Goal: Task Accomplishment & Management: Use online tool/utility

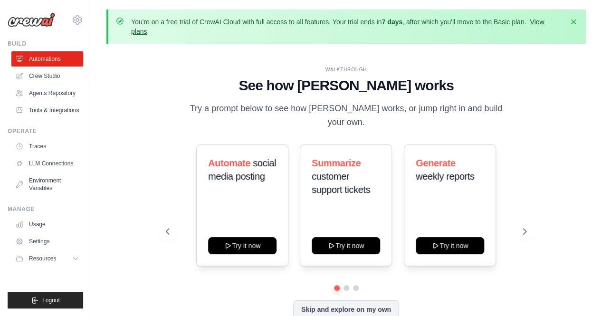
click at [543, 25] on link "View plans" at bounding box center [337, 26] width 413 height 17
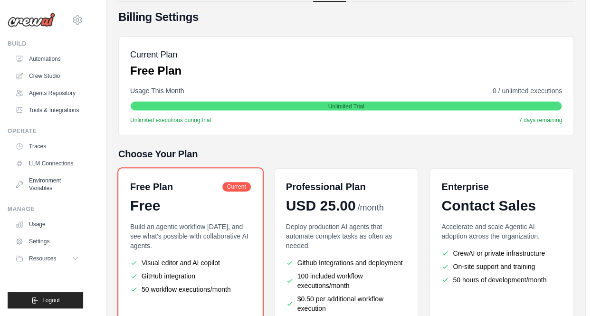
scroll to position [216, 0]
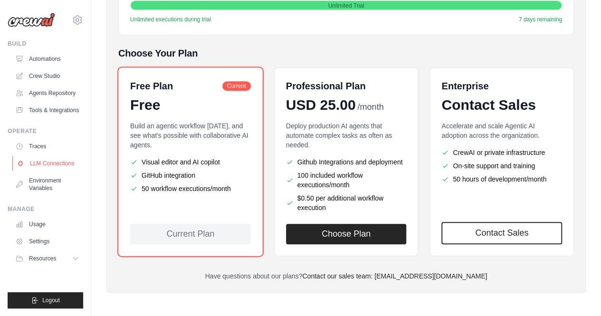
click at [60, 161] on link "LLM Connections" at bounding box center [48, 163] width 72 height 15
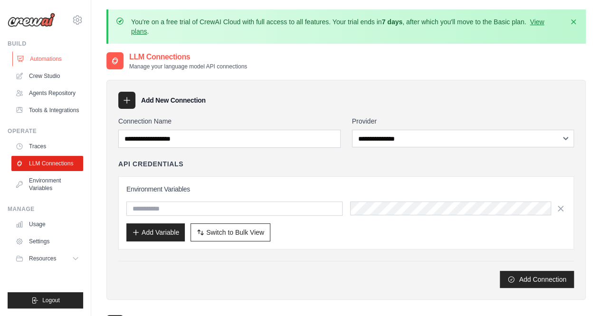
click at [34, 55] on link "Automations" at bounding box center [48, 58] width 72 height 15
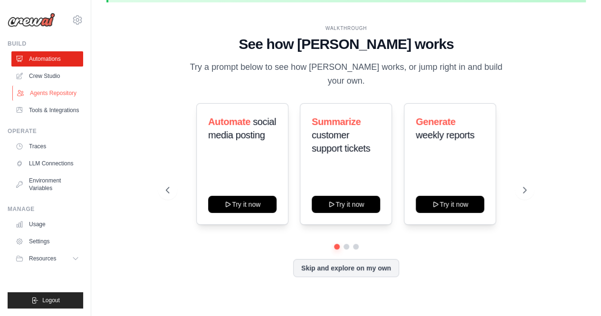
scroll to position [42, 0]
click at [56, 89] on link "Agents Repository" at bounding box center [48, 92] width 72 height 15
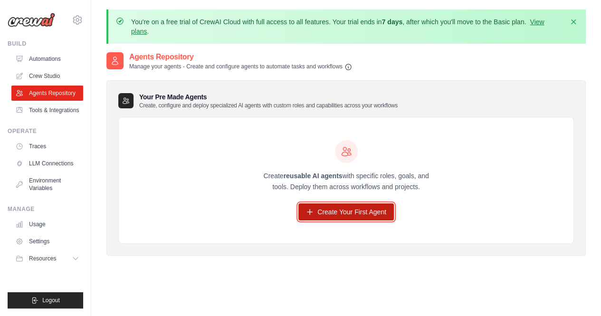
click at [326, 209] on link "Create Your First Agent" at bounding box center [345, 211] width 95 height 17
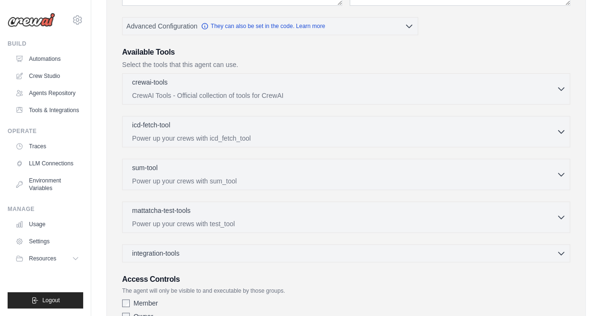
scroll to position [243, 0]
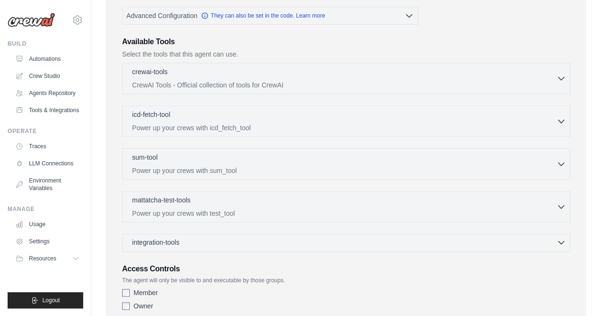
click at [164, 238] on span "integration-tools" at bounding box center [155, 241] width 47 height 9
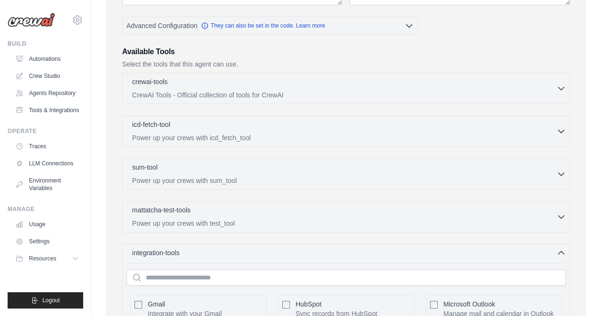
scroll to position [232, 0]
click at [413, 225] on p "Power up your crews with test_tool" at bounding box center [344, 223] width 424 height 9
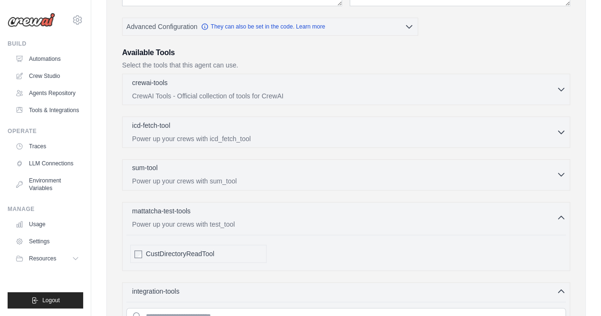
click at [391, 177] on p "Power up your crews with sum_tool" at bounding box center [344, 180] width 424 height 9
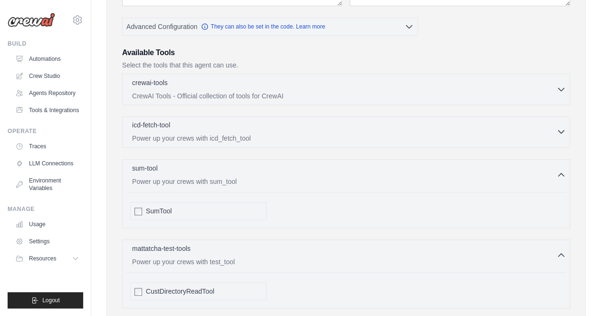
click at [331, 141] on div "icd-fetch-tool 0 selected Power up your crews with icd_fetch_tool IcdFetchTool" at bounding box center [346, 131] width 448 height 31
click at [560, 90] on icon "button" at bounding box center [560, 88] width 9 height 9
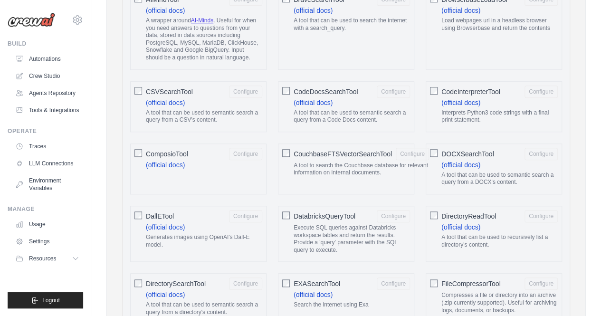
scroll to position [0, 0]
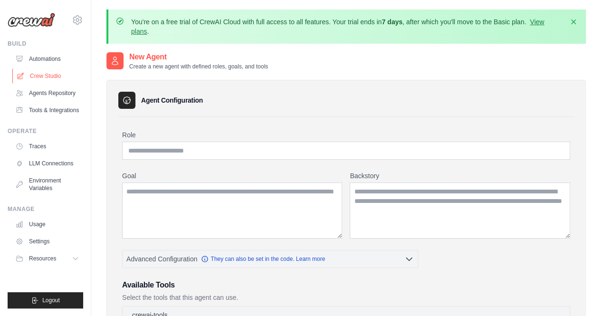
click at [55, 71] on link "Crew Studio" at bounding box center [48, 75] width 72 height 15
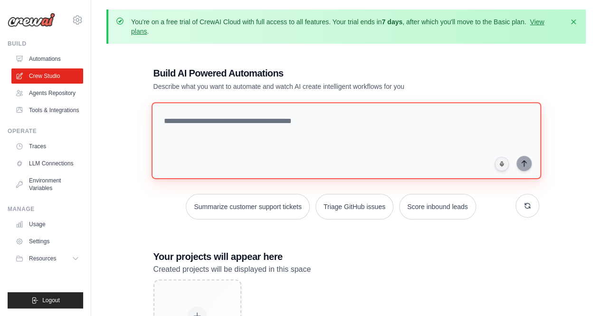
click at [287, 113] on textarea at bounding box center [345, 140] width 389 height 77
paste textarea "**********"
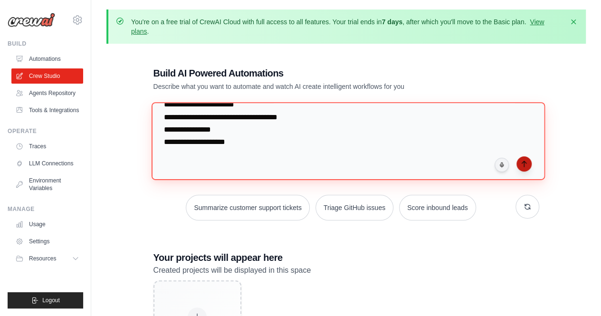
type textarea "**********"
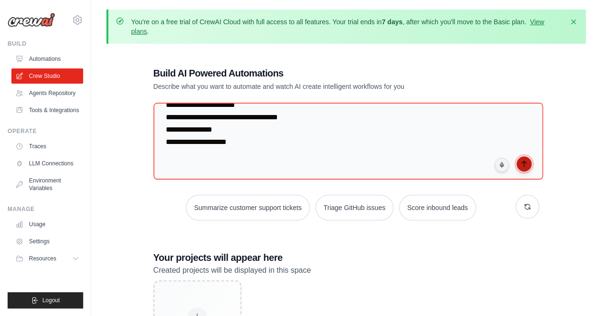
click at [527, 161] on button "submit" at bounding box center [523, 163] width 15 height 15
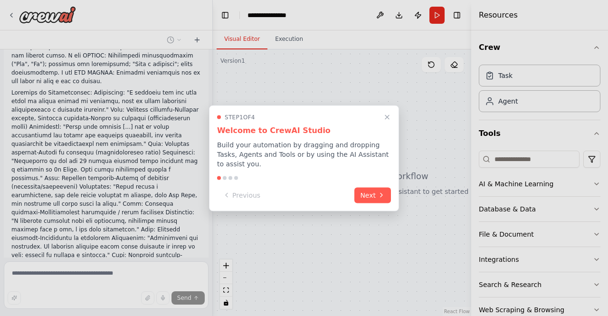
scroll to position [3575, 0]
click at [359, 190] on button "Next" at bounding box center [372, 194] width 37 height 16
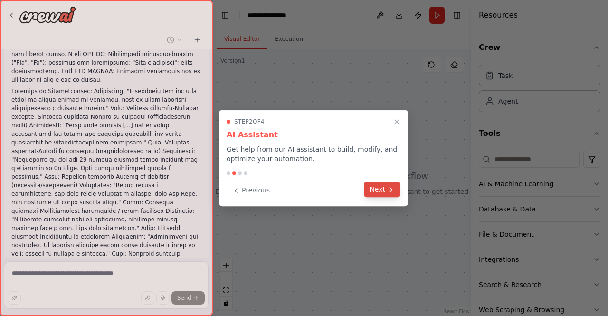
click at [378, 188] on button "Next" at bounding box center [382, 189] width 37 height 16
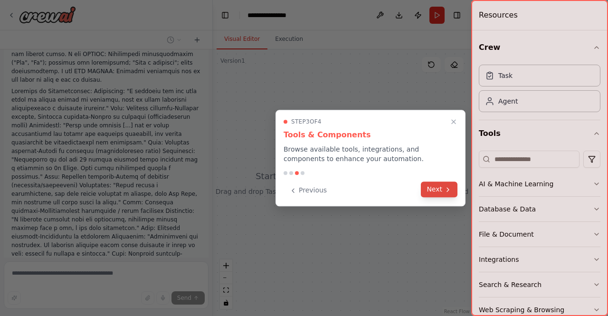
click at [429, 186] on button "Next" at bounding box center [439, 189] width 37 height 16
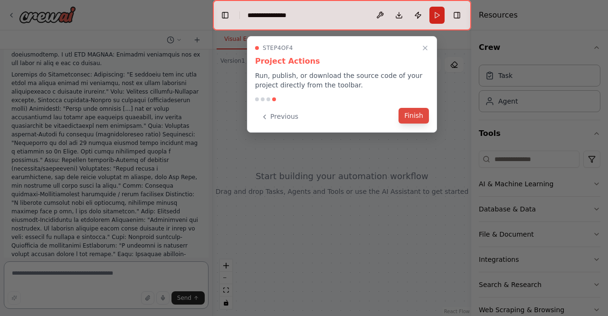
scroll to position [3600, 0]
click at [413, 112] on button "Finish" at bounding box center [413, 116] width 30 height 16
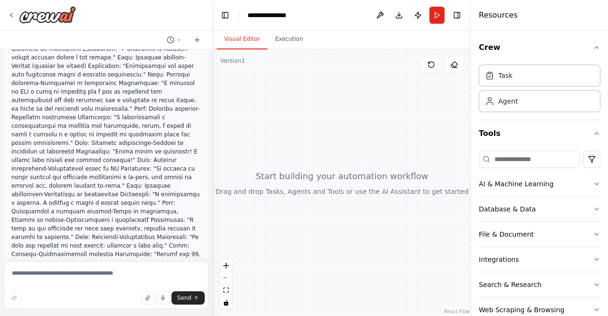
scroll to position [3788, 0]
click at [592, 185] on icon "button" at bounding box center [596, 184] width 8 height 8
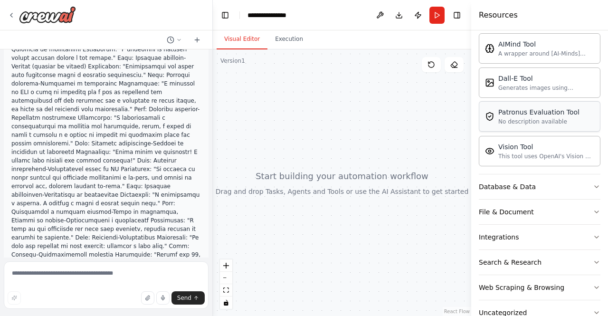
scroll to position [170, 0]
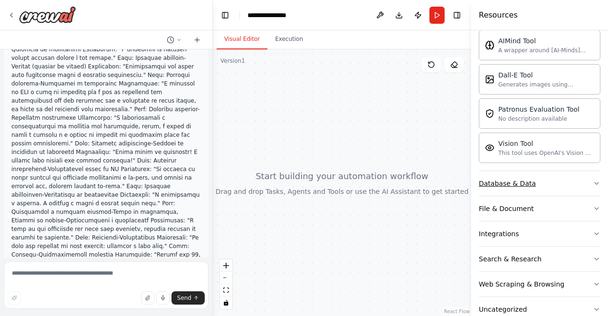
click at [592, 181] on icon "button" at bounding box center [596, 183] width 8 height 8
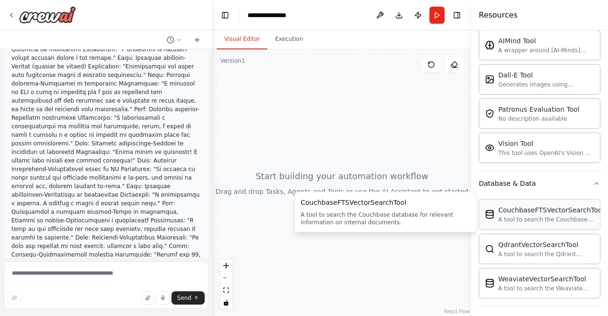
scroll to position [245, 0]
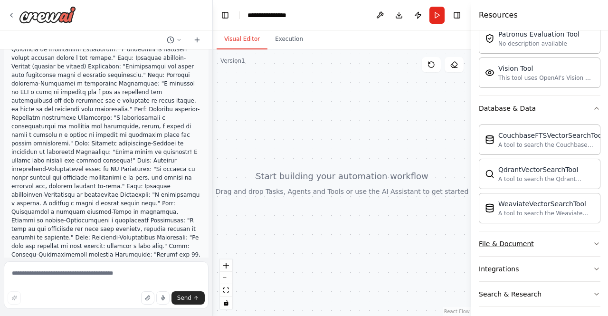
click at [562, 242] on button "File & Document" at bounding box center [540, 243] width 122 height 25
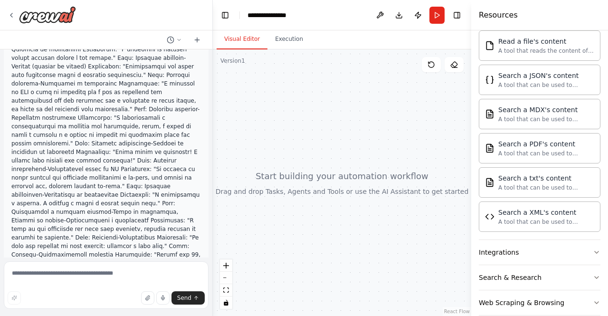
scroll to position [575, 0]
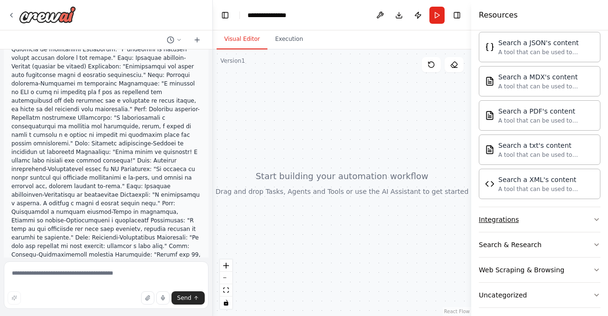
click at [573, 207] on button "Integrations" at bounding box center [540, 219] width 122 height 25
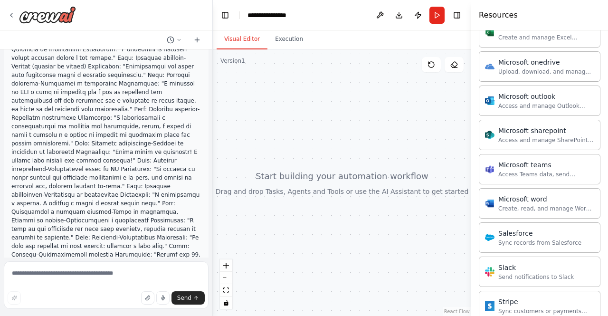
scroll to position [1099, 0]
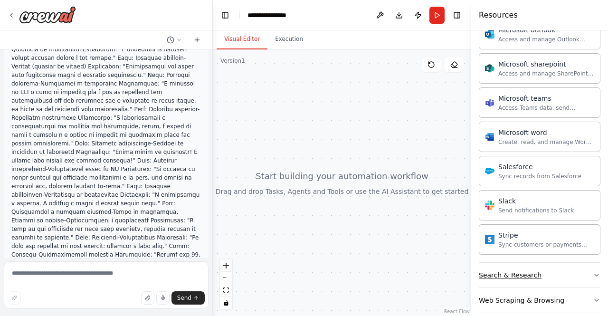
click at [539, 270] on button "Search & Research" at bounding box center [540, 275] width 122 height 25
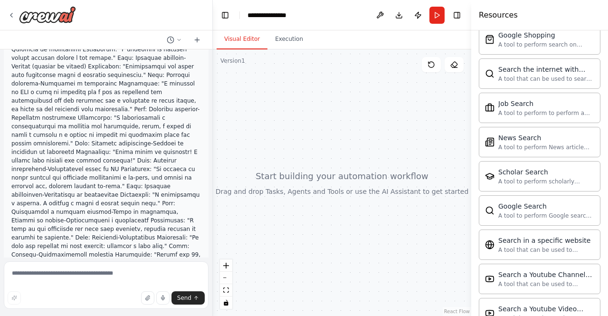
scroll to position [1606, 0]
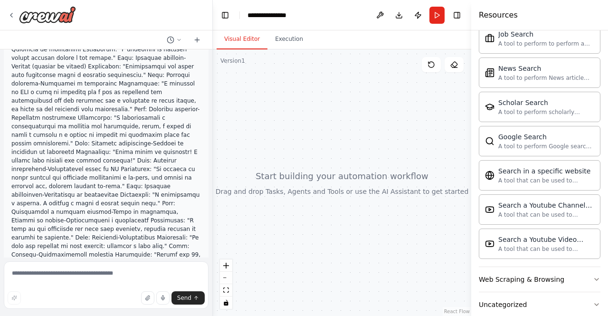
click at [539, 270] on button "Web Scraping & Browsing" at bounding box center [540, 279] width 122 height 25
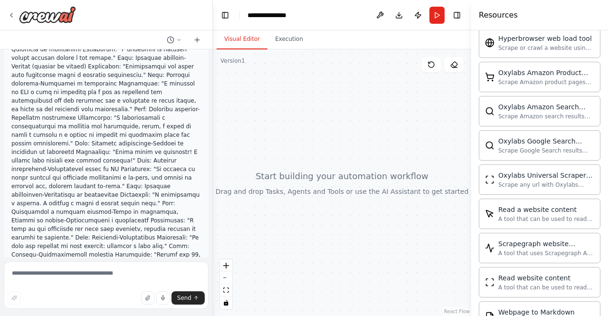
scroll to position [2122, 0]
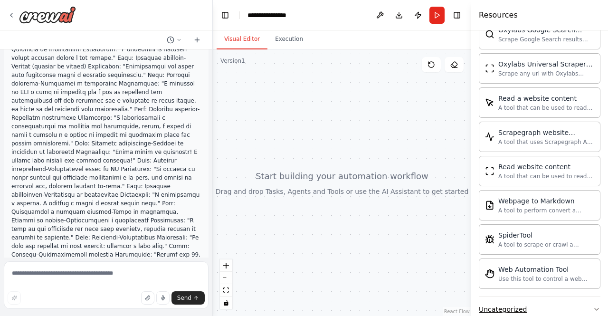
click at [520, 304] on div "Uncategorized" at bounding box center [503, 308] width 48 height 9
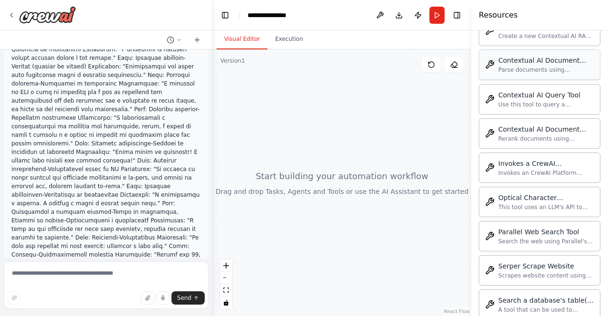
scroll to position [2638, 0]
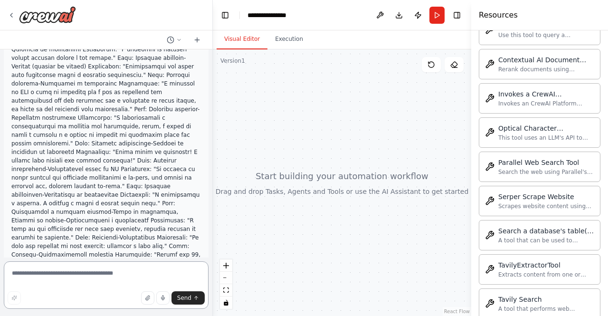
click at [90, 276] on textarea at bounding box center [106, 284] width 205 height 47
type textarea "***"
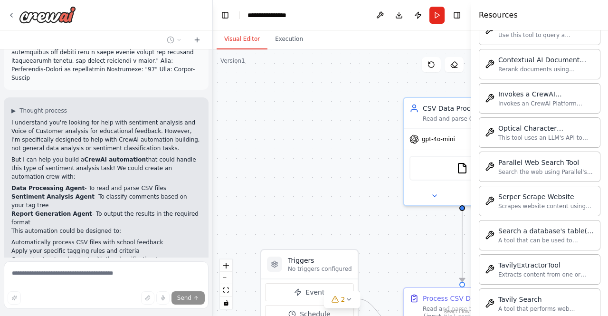
scroll to position [4101, 0]
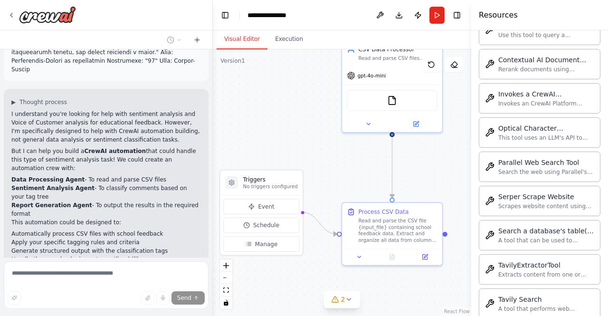
drag, startPoint x: 299, startPoint y: 186, endPoint x: 64, endPoint y: 154, distance: 237.5
click at [64, 154] on div "Prompt Persona Você é um especialista em Análise de Sentimentos e Voice of Cust…" at bounding box center [304, 158] width 608 height 316
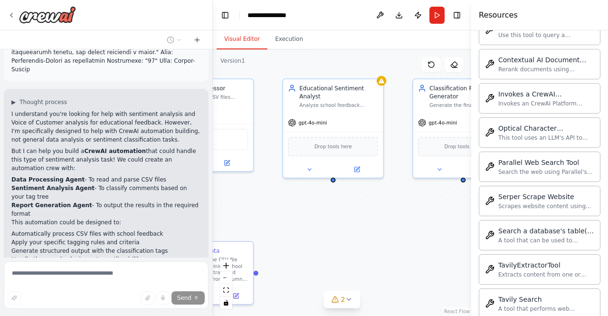
scroll to position [4120, 0]
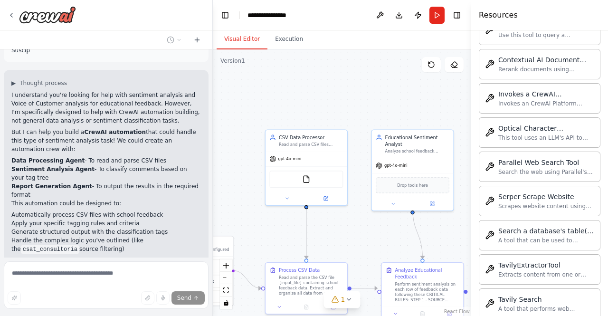
drag, startPoint x: 281, startPoint y: 222, endPoint x: 359, endPoint y: 243, distance: 81.1
click at [359, 243] on div ".deletable-edge-delete-btn { width: 20px; height: 20px; border: 0px solid #ffff…" at bounding box center [342, 182] width 258 height 266
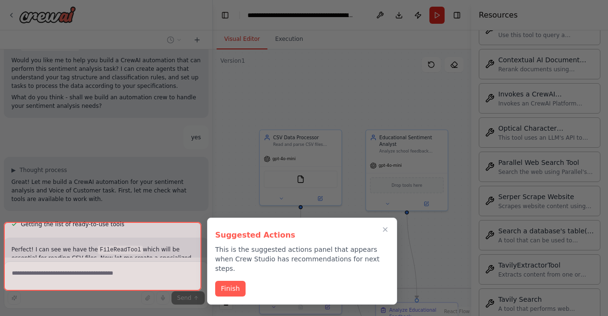
scroll to position [4332, 0]
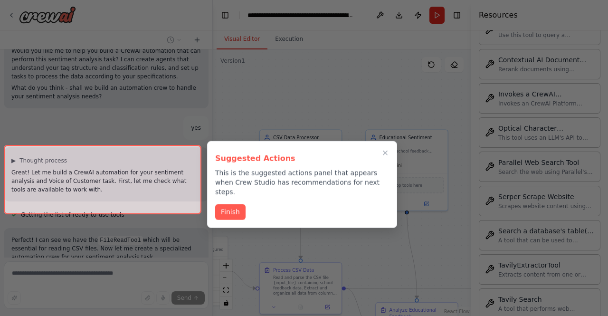
click at [85, 197] on div at bounding box center [102, 179] width 197 height 69
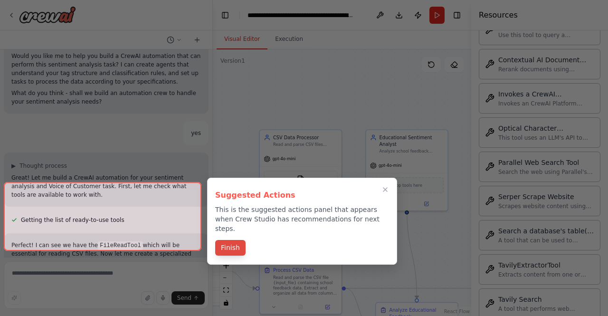
click at [231, 199] on h3 "Suggested Actions" at bounding box center [302, 194] width 174 height 11
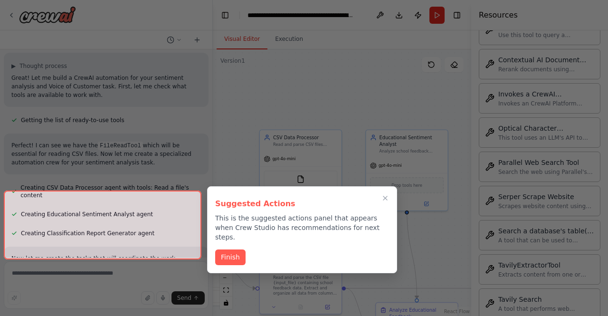
scroll to position [4435, 0]
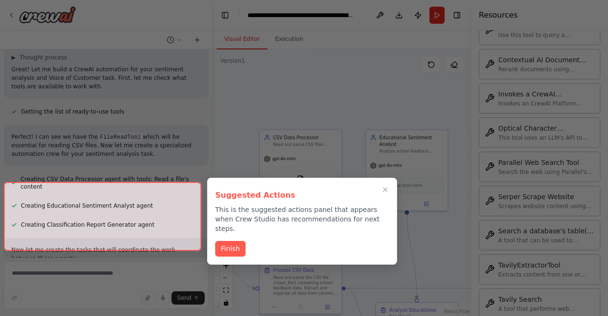
click at [142, 234] on div at bounding box center [102, 216] width 197 height 69
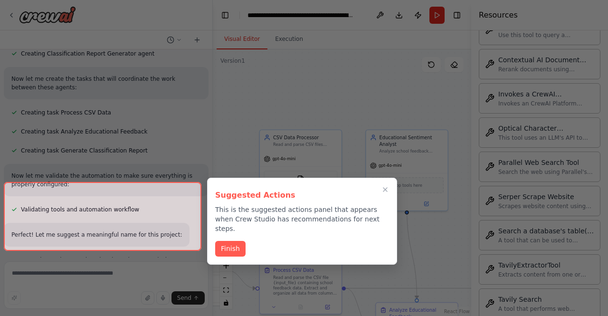
scroll to position [4615, 0]
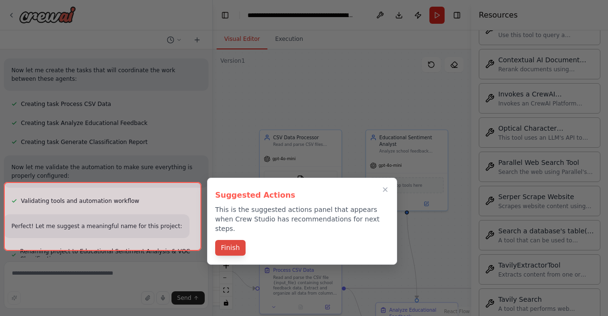
click at [224, 243] on button "Finish" at bounding box center [230, 248] width 30 height 16
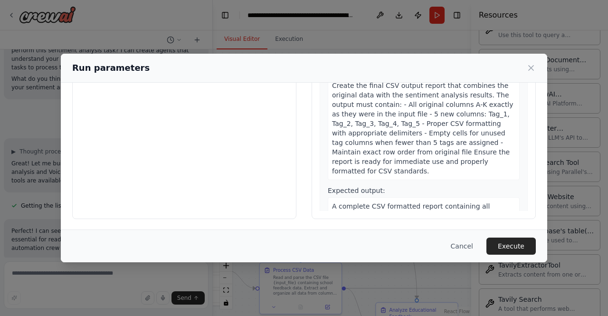
scroll to position [0, 0]
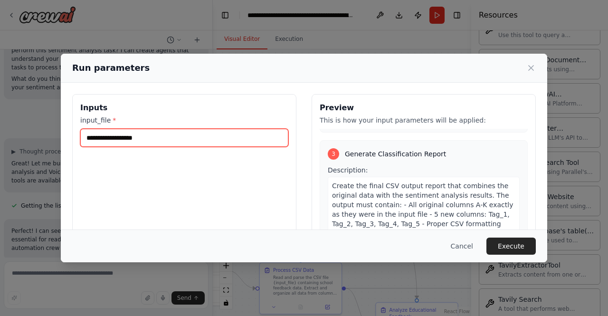
click at [165, 137] on input "input_file *" at bounding box center [184, 138] width 208 height 18
click at [140, 129] on input "input_file *" at bounding box center [184, 138] width 208 height 18
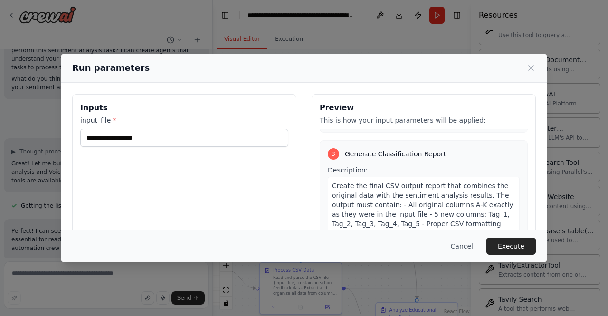
click at [96, 118] on label "input_file *" at bounding box center [184, 119] width 208 height 9
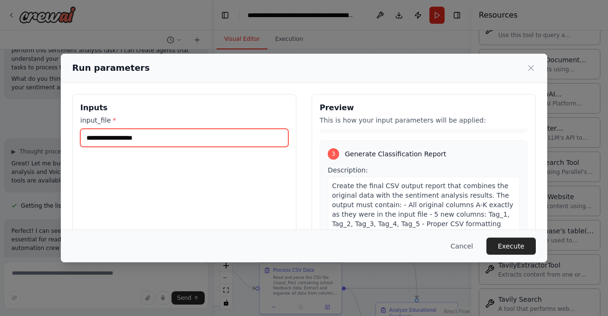
click at [96, 129] on input "input_file *" at bounding box center [184, 138] width 208 height 18
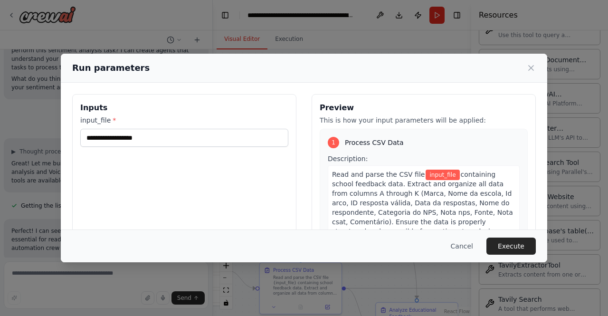
click at [425, 176] on span "input_file" at bounding box center [442, 174] width 34 height 10
click at [139, 110] on h3 "Inputs" at bounding box center [184, 107] width 208 height 11
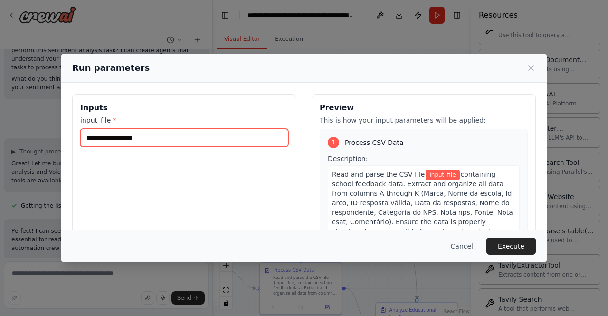
click at [118, 131] on input "input_file *" at bounding box center [184, 138] width 208 height 18
type input "*"
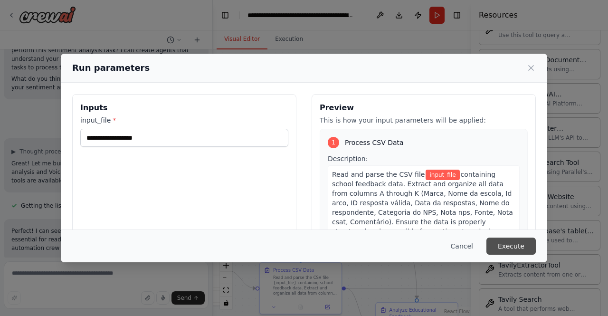
click at [517, 244] on button "Execute" at bounding box center [510, 245] width 49 height 17
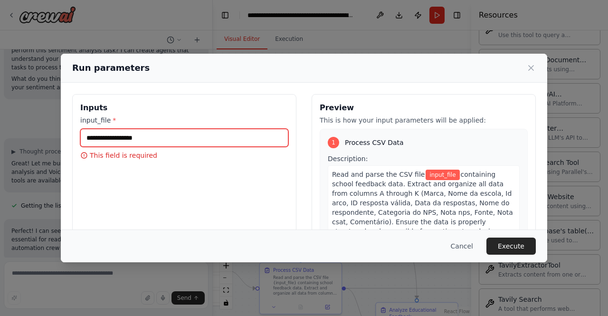
click at [177, 129] on input "input_file *" at bounding box center [184, 138] width 208 height 18
click at [182, 141] on input "input_file *" at bounding box center [184, 138] width 208 height 18
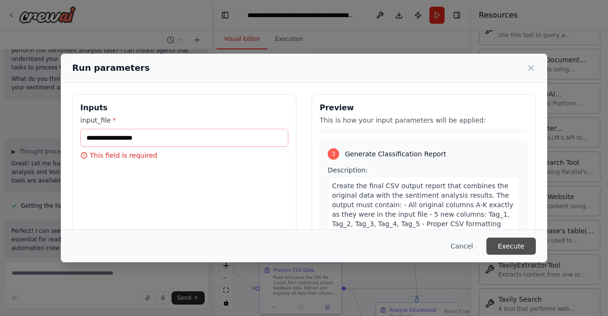
click at [512, 244] on button "Execute" at bounding box center [510, 245] width 49 height 17
click at [148, 126] on div "input_file * This field is required" at bounding box center [184, 137] width 208 height 45
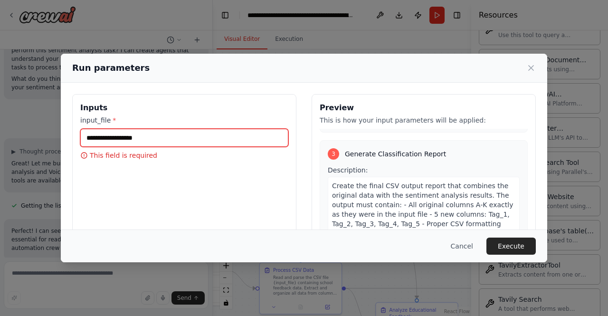
click at [109, 137] on input "input_file *" at bounding box center [184, 138] width 208 height 18
paste input "**********"
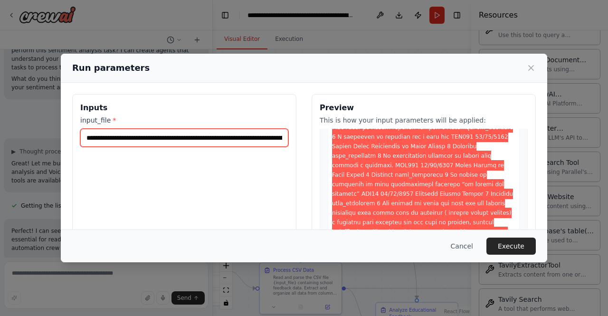
scroll to position [1082, 0]
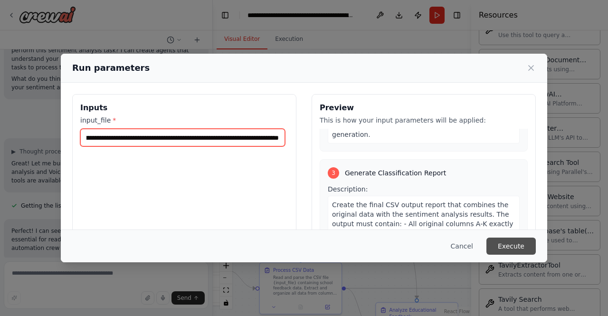
type input "**********"
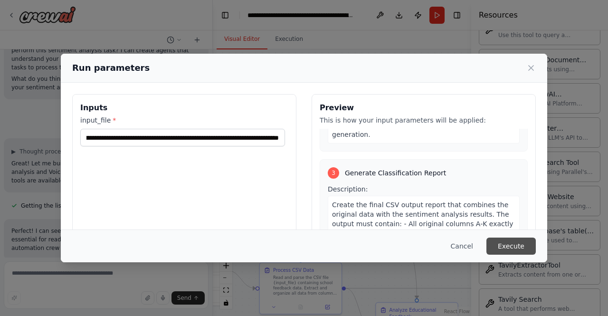
scroll to position [0, 0]
click at [529, 244] on button "Execute" at bounding box center [510, 245] width 49 height 17
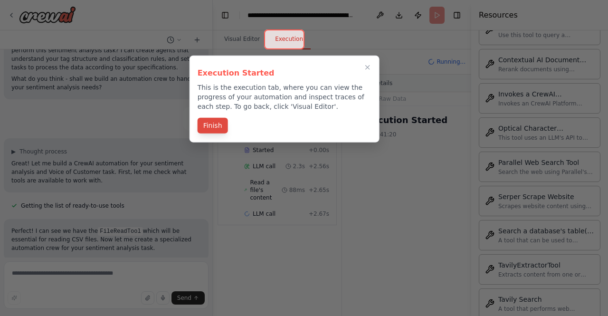
click at [218, 126] on button "Finish" at bounding box center [212, 126] width 30 height 16
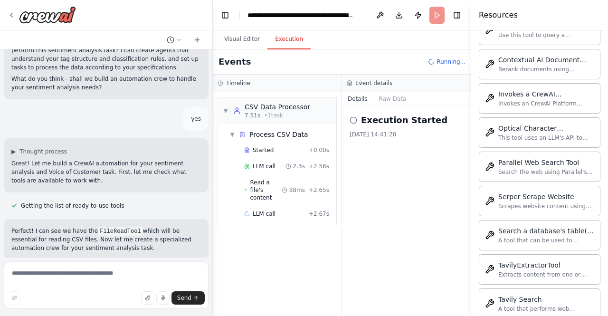
scroll to position [4538, 0]
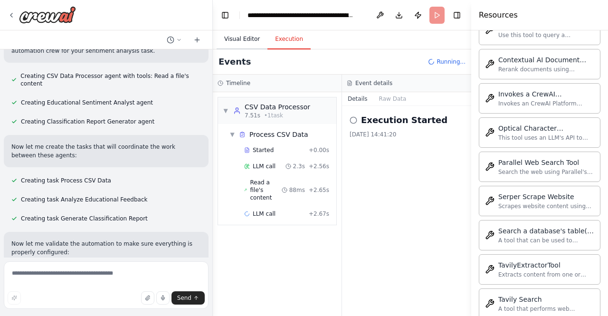
click at [249, 32] on button "Visual Editor" at bounding box center [241, 39] width 51 height 20
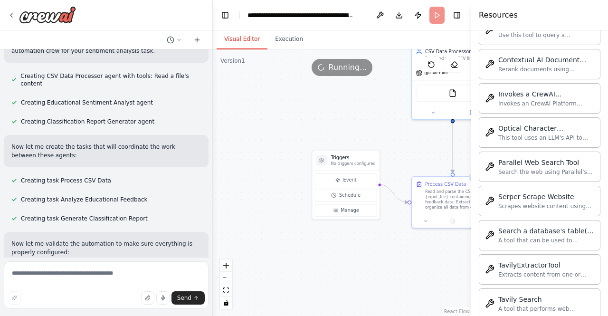
drag, startPoint x: 361, startPoint y: 84, endPoint x: 512, endPoint y: -6, distance: 175.9
click at [512, 0] on html "Prompt Persona Você é um especialista em Análise de Sentimentos e Voice of Cust…" at bounding box center [304, 158] width 608 height 316
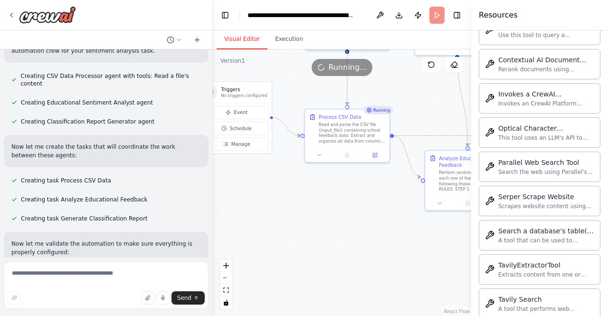
drag, startPoint x: 376, startPoint y: 132, endPoint x: 272, endPoint y: 65, distance: 124.3
click at [272, 65] on div "Version 1 Show Tools Hide Agents .deletable-edge-delete-btn { width: 20px; heig…" at bounding box center [342, 182] width 258 height 266
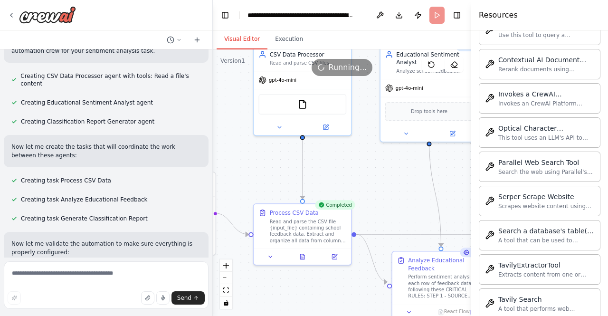
drag, startPoint x: 388, startPoint y: 184, endPoint x: 350, endPoint y: 290, distance: 112.6
click at [350, 290] on div ".deletable-edge-delete-btn { width: 20px; height: 20px; border: 0px solid #ffff…" at bounding box center [342, 182] width 258 height 266
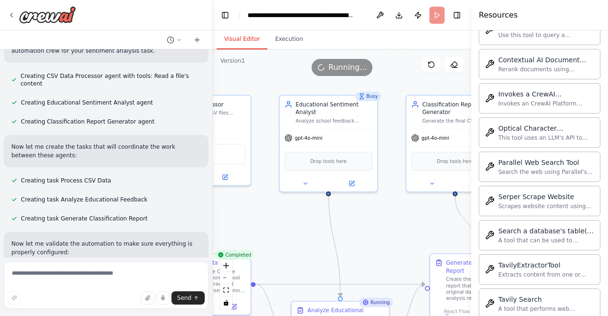
drag, startPoint x: 362, startPoint y: 160, endPoint x: 261, endPoint y: 210, distance: 112.3
click at [261, 210] on div ".deletable-edge-delete-btn { width: 20px; height: 20px; border: 0px solid #ffff…" at bounding box center [342, 182] width 258 height 266
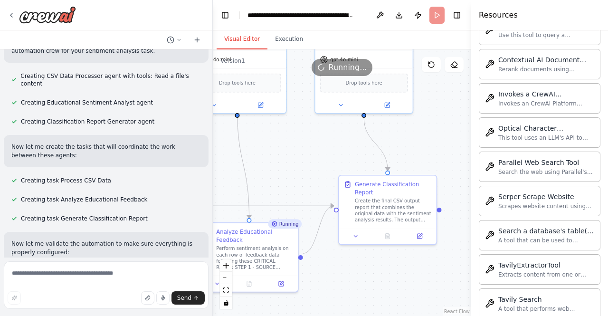
drag, startPoint x: 289, startPoint y: 209, endPoint x: 198, endPoint y: 129, distance: 120.7
click at [198, 129] on div "Prompt Persona Você é um especialista em Análise de Sentimentos e Voice of Cust…" at bounding box center [304, 158] width 608 height 316
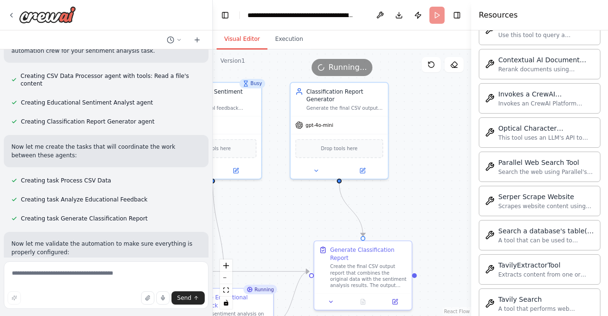
drag, startPoint x: 307, startPoint y: 147, endPoint x: 281, endPoint y: 214, distance: 72.1
click at [281, 214] on div ".deletable-edge-delete-btn { width: 20px; height: 20px; border: 0px solid #ffff…" at bounding box center [342, 182] width 258 height 266
click at [301, 122] on icon at bounding box center [299, 124] width 8 height 8
click at [412, 148] on div ".deletable-edge-delete-btn { width: 20px; height: 20px; border: 0px solid #ffff…" at bounding box center [342, 182] width 258 height 266
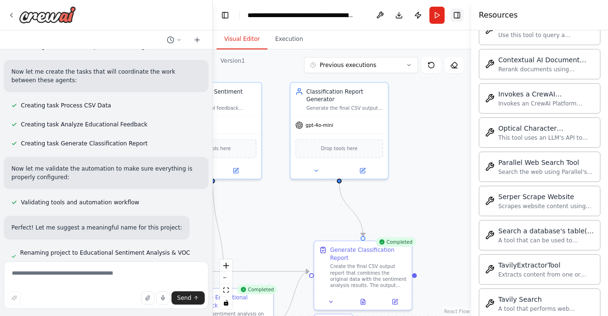
scroll to position [4615, 0]
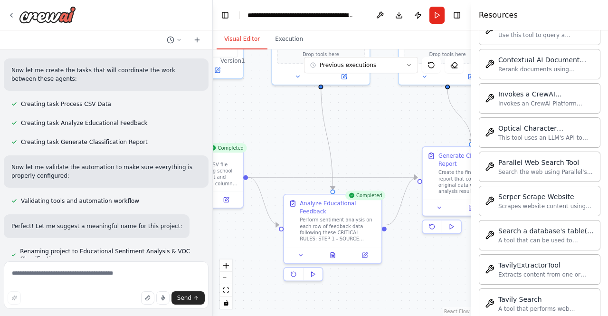
drag, startPoint x: 280, startPoint y: 188, endPoint x: 388, endPoint y: 94, distance: 143.4
click at [388, 94] on div ".deletable-edge-delete-btn { width: 20px; height: 20px; border: 0px solid #ffff…" at bounding box center [342, 182] width 258 height 266
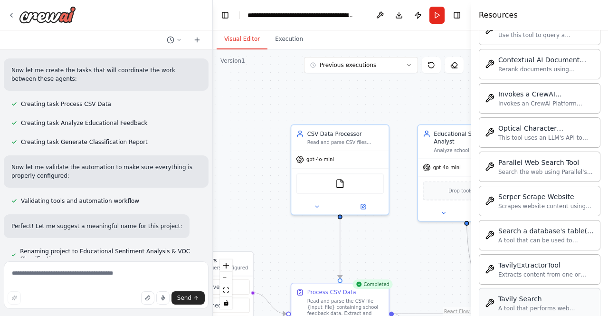
drag, startPoint x: 346, startPoint y: 137, endPoint x: 496, endPoint y: 272, distance: 202.0
click at [496, 272] on div "Prompt Persona Você é um especialista em Análise de Sentimentos e Voice of Cust…" at bounding box center [304, 158] width 608 height 316
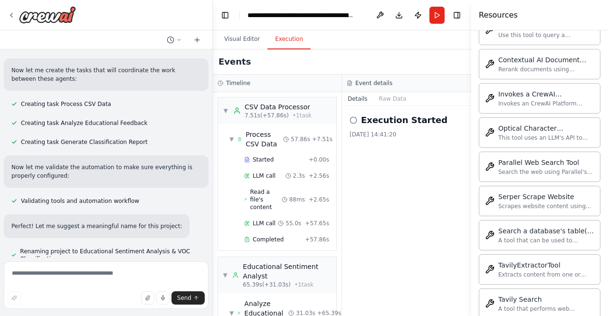
click at [287, 42] on button "Execution" at bounding box center [288, 39] width 43 height 20
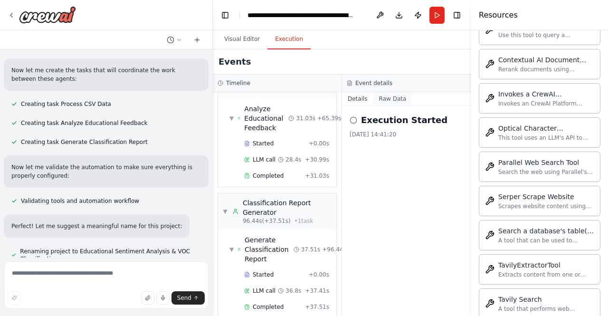
click at [390, 102] on button "Raw Data" at bounding box center [392, 98] width 39 height 13
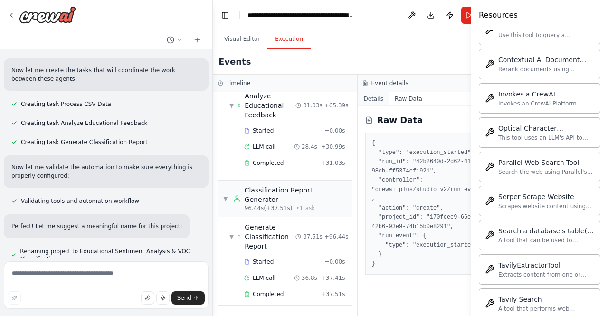
click at [368, 99] on button "Details" at bounding box center [372, 98] width 31 height 13
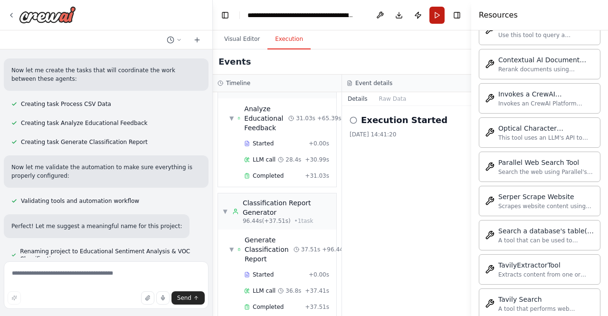
click at [435, 13] on button "Run" at bounding box center [436, 15] width 15 height 17
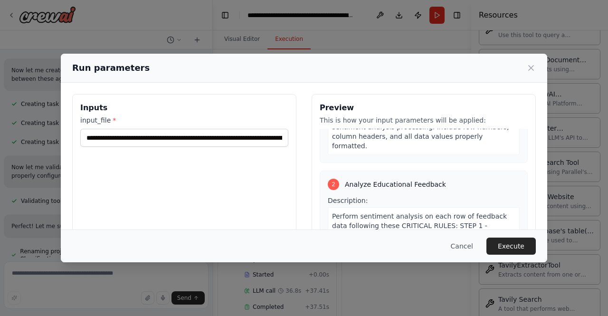
scroll to position [895, 0]
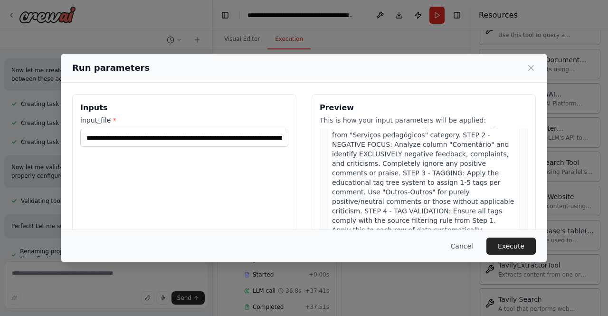
click at [436, 193] on span "Perform sentiment analysis on each row of feedback data following these CRITICA…" at bounding box center [423, 173] width 182 height 160
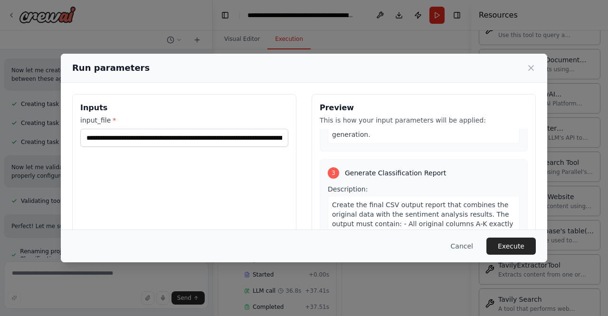
scroll to position [100, 0]
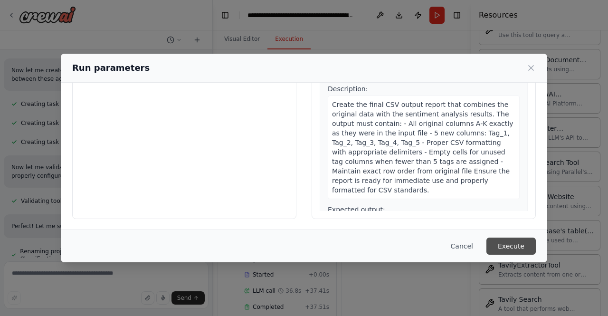
click at [515, 240] on button "Execute" at bounding box center [510, 245] width 49 height 17
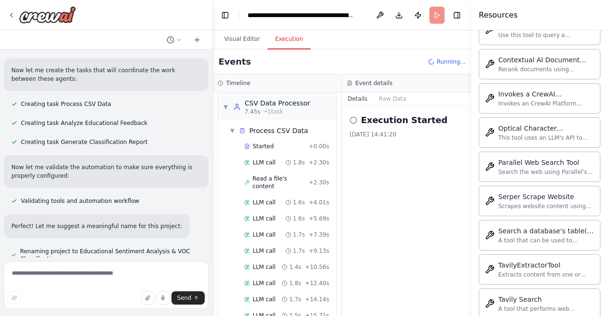
scroll to position [0, 0]
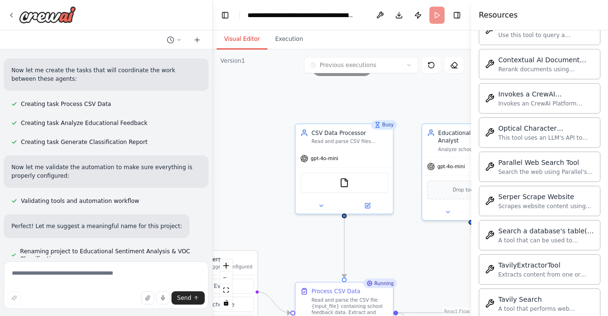
click at [240, 41] on button "Visual Editor" at bounding box center [241, 39] width 51 height 20
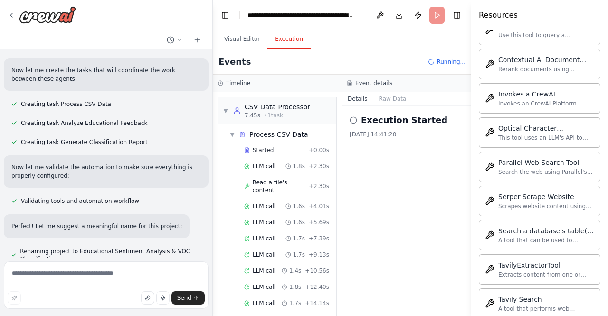
click at [281, 42] on button "Execution" at bounding box center [288, 39] width 43 height 20
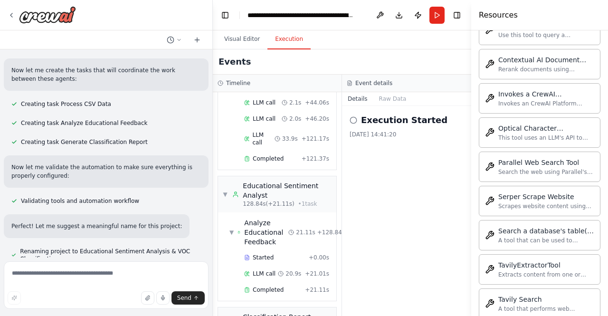
scroll to position [574, 0]
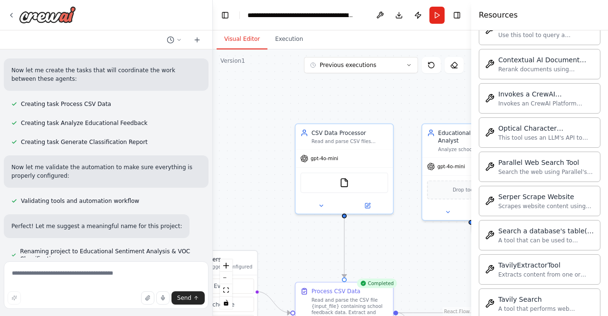
click at [246, 45] on button "Visual Editor" at bounding box center [241, 39] width 51 height 20
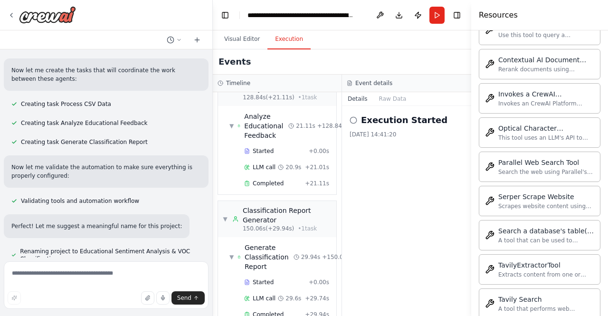
click at [275, 42] on button "Execution" at bounding box center [288, 39] width 43 height 20
click at [357, 122] on icon at bounding box center [353, 120] width 8 height 8
click at [353, 121] on icon at bounding box center [353, 120] width 8 height 8
click at [437, 11] on button "Run" at bounding box center [436, 15] width 15 height 17
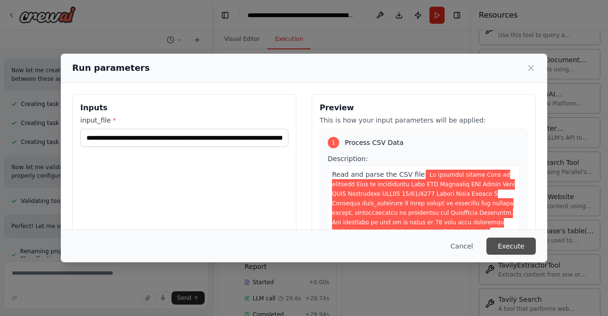
click at [503, 246] on button "Execute" at bounding box center [510, 245] width 49 height 17
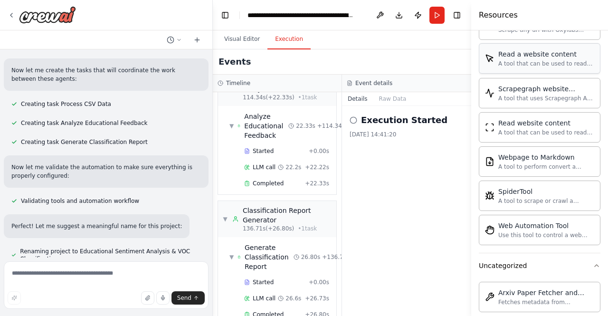
scroll to position [2120, 0]
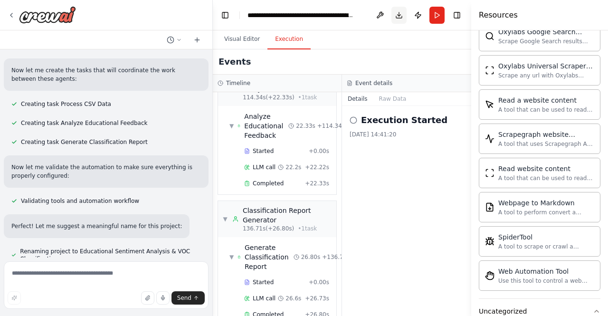
click at [397, 15] on button "Download" at bounding box center [398, 15] width 15 height 17
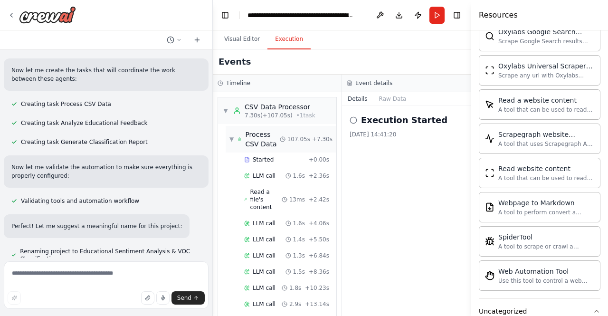
scroll to position [582, 0]
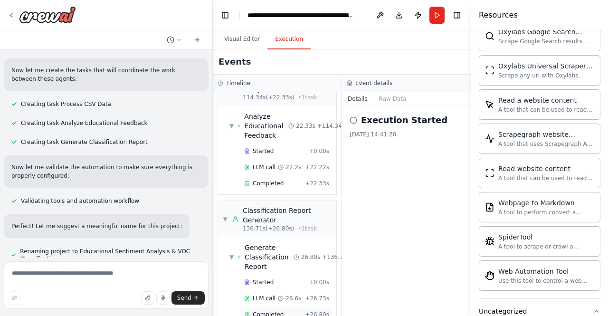
click at [270, 310] on span "Completed" at bounding box center [268, 314] width 31 height 8
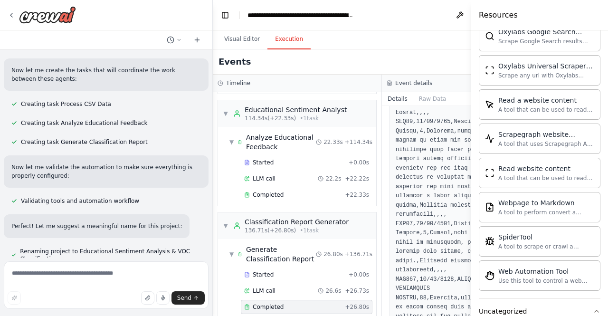
scroll to position [1349, 0]
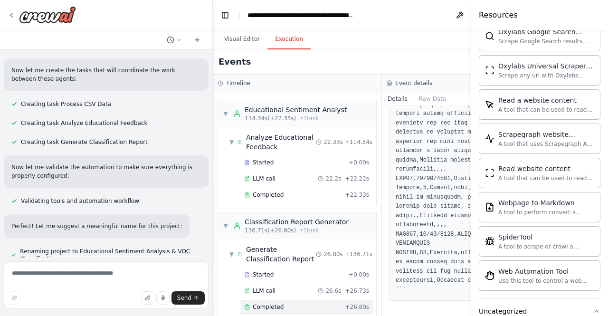
click at [471, 12] on button "Download" at bounding box center [478, 15] width 15 height 17
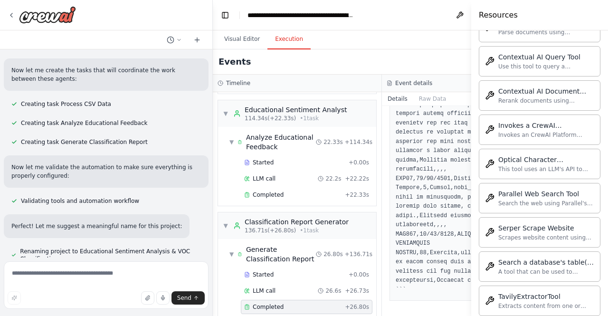
scroll to position [2638, 0]
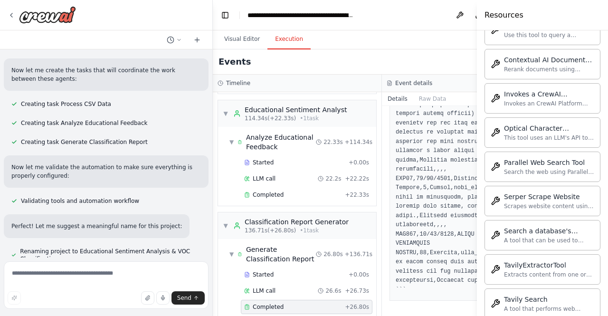
drag, startPoint x: 473, startPoint y: 37, endPoint x: 607, endPoint y: 37, distance: 134.4
click at [607, 37] on div "Resources Crew Task Agent Tools AI & Machine Learning AIMind Tool A wrapper aro…" at bounding box center [542, 158] width 131 height 316
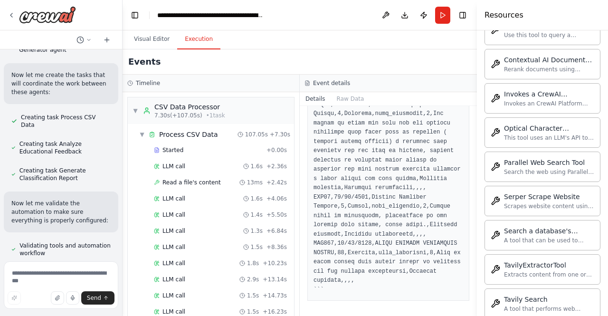
scroll to position [1173, 0]
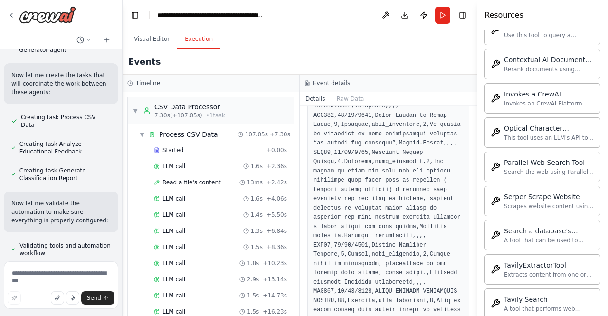
drag, startPoint x: 212, startPoint y: 41, endPoint x: 0, endPoint y: 38, distance: 212.2
click at [0, 38] on div "Prompt Persona Você é um especialista em Análise de Sentimentos e Voice of Cust…" at bounding box center [61, 158] width 122 height 316
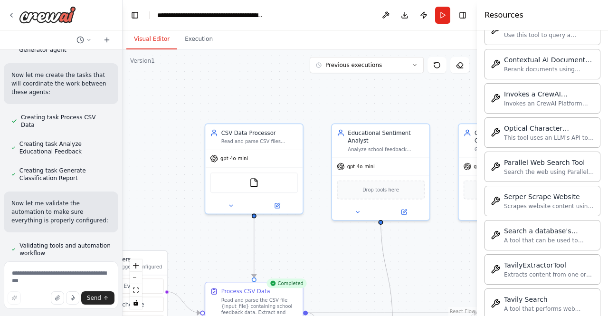
click at [156, 38] on button "Visual Editor" at bounding box center [151, 39] width 51 height 20
click at [446, 13] on button "Run" at bounding box center [442, 15] width 15 height 17
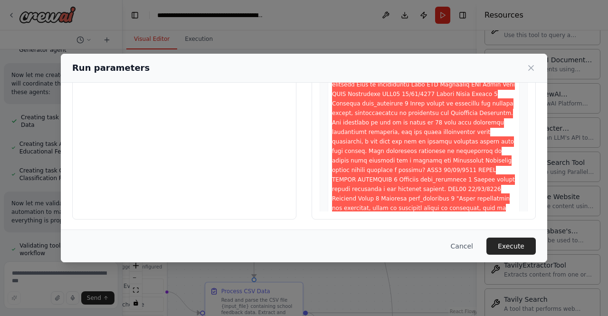
scroll to position [0, 0]
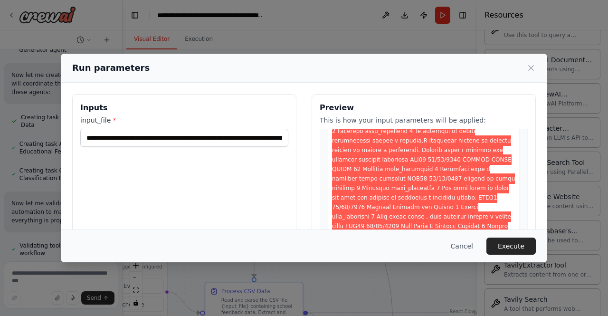
scroll to position [333, 0]
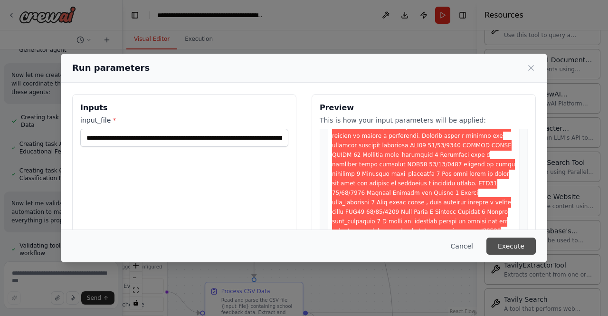
click at [510, 247] on button "Execute" at bounding box center [510, 245] width 49 height 17
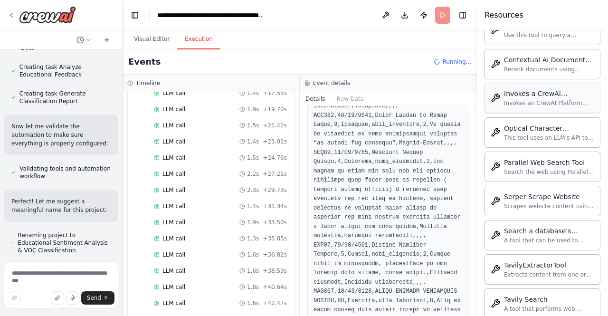
scroll to position [1118, 0]
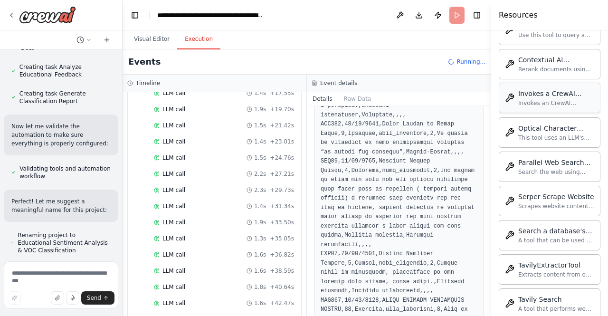
drag, startPoint x: 477, startPoint y: 68, endPoint x: 554, endPoint y: 67, distance: 77.4
click at [554, 67] on div "Resources Crew Task Agent Tools AI & Machine Learning AIMind Tool A wrapper aro…" at bounding box center [549, 158] width 117 height 316
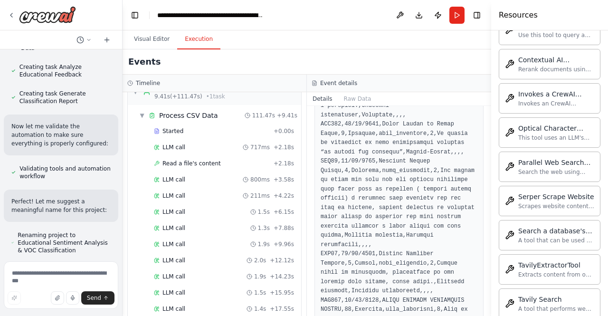
scroll to position [0, 0]
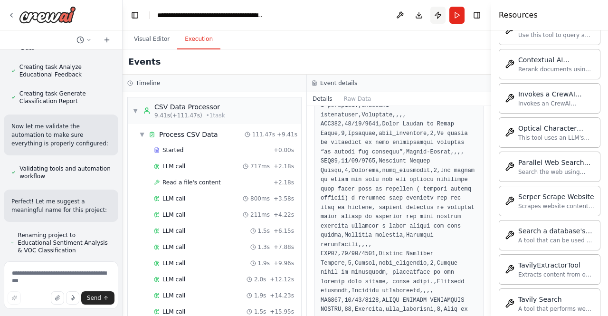
click at [438, 17] on button "Publish" at bounding box center [437, 15] width 15 height 17
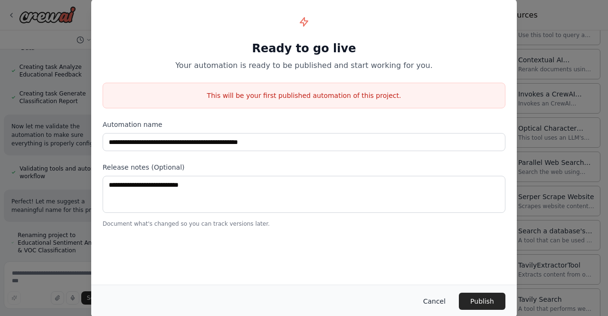
click at [436, 302] on button "Cancel" at bounding box center [434, 300] width 38 height 17
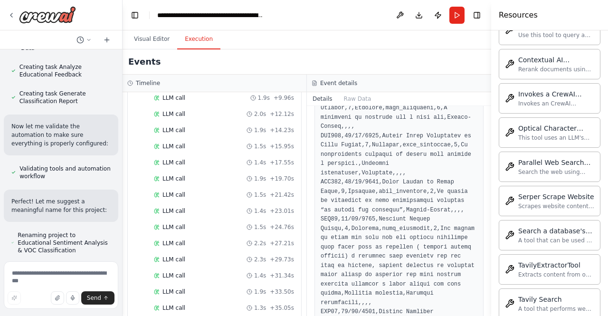
scroll to position [1062, 0]
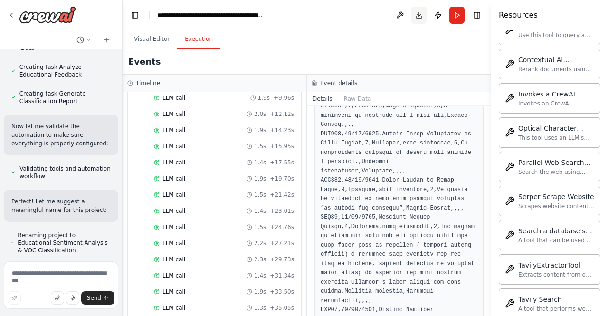
click at [418, 12] on button "Download" at bounding box center [418, 15] width 15 height 17
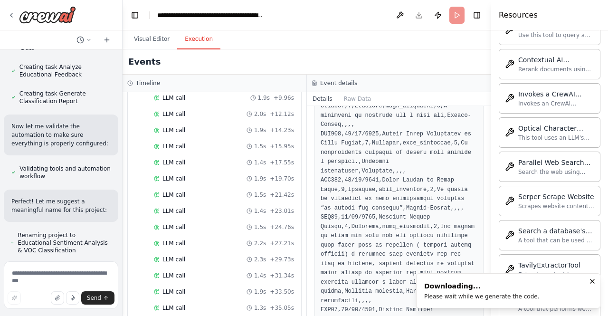
scroll to position [1118, 0]
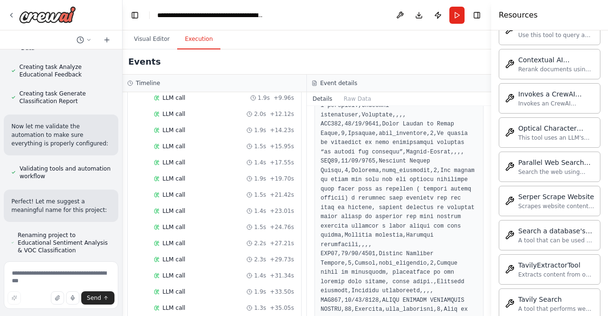
click at [377, 82] on div "Event details" at bounding box center [398, 83] width 175 height 8
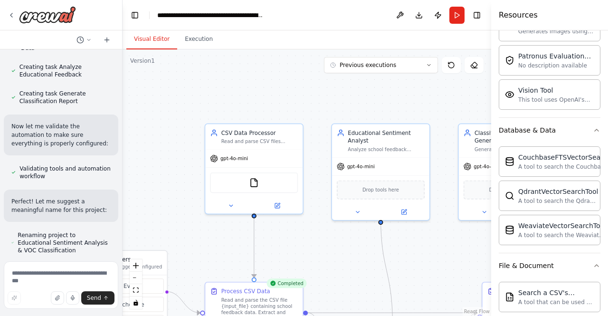
click at [139, 45] on button "Visual Editor" at bounding box center [151, 39] width 51 height 20
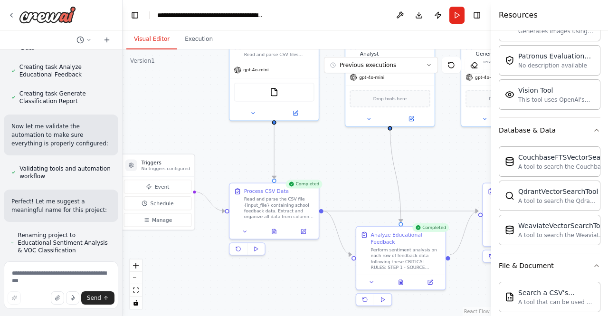
drag, startPoint x: 300, startPoint y: 273, endPoint x: 331, endPoint y: 114, distance: 162.1
click at [331, 114] on div ".deletable-edge-delete-btn { width: 20px; height: 20px; border: 0px solid #ffff…" at bounding box center [306, 182] width 368 height 266
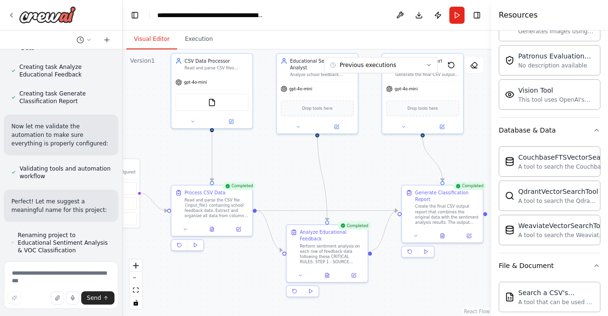
drag, startPoint x: 360, startPoint y: 274, endPoint x: 279, endPoint y: 338, distance: 103.1
click at [279, 315] on html "Prompt Persona Você é um especialista em Análise de Sentimentos e Voice of Cust…" at bounding box center [304, 158] width 608 height 316
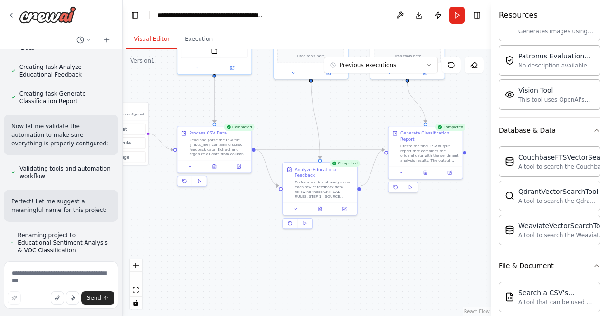
drag, startPoint x: 291, startPoint y: 179, endPoint x: 286, endPoint y: 122, distance: 57.7
click at [286, 122] on div ".deletable-edge-delete-btn { width: 20px; height: 20px; border: 0px solid #ffff…" at bounding box center [306, 182] width 368 height 266
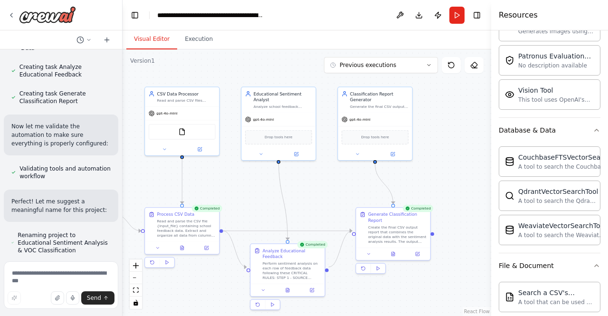
drag, startPoint x: 401, startPoint y: 226, endPoint x: 369, endPoint y: 306, distance: 86.3
click at [369, 306] on div ".deletable-edge-delete-btn { width: 20px; height: 20px; border: 0px solid #ffff…" at bounding box center [306, 182] width 368 height 266
click at [263, 116] on span "gpt-4o-mini" at bounding box center [263, 118] width 21 height 5
click at [248, 115] on icon at bounding box center [248, 118] width 6 height 6
click at [275, 115] on div "gpt-4o-mini" at bounding box center [278, 118] width 74 height 13
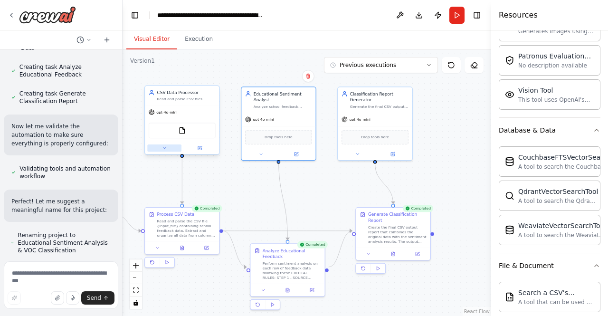
click at [167, 150] on button at bounding box center [164, 147] width 34 height 7
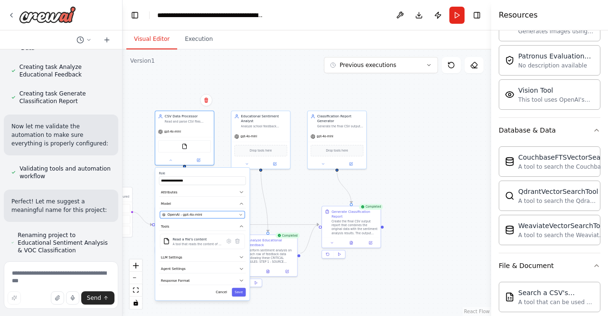
click at [209, 211] on button "OpenAI - gpt-4o-mini" at bounding box center [202, 214] width 85 height 7
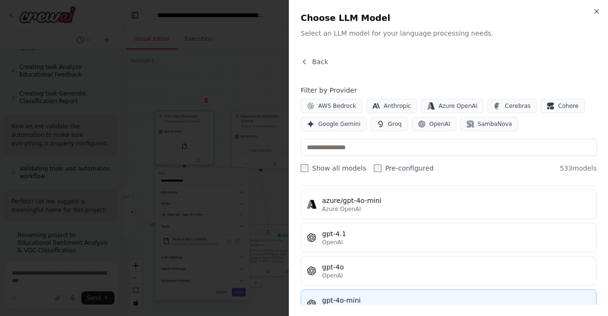
scroll to position [128, 0]
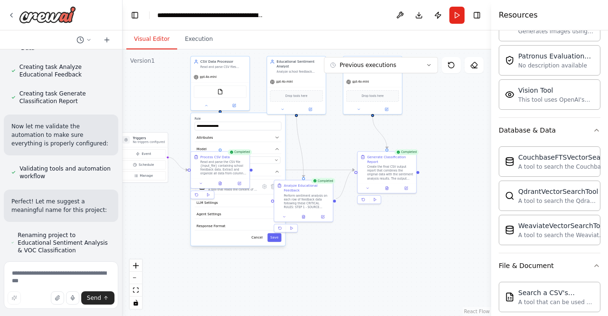
drag, startPoint x: 409, startPoint y: 153, endPoint x: 445, endPoint y: 99, distance: 65.2
click at [445, 99] on div ".deletable-edge-delete-btn { width: 20px; height: 20px; border: 0px solid #ffff…" at bounding box center [306, 182] width 368 height 266
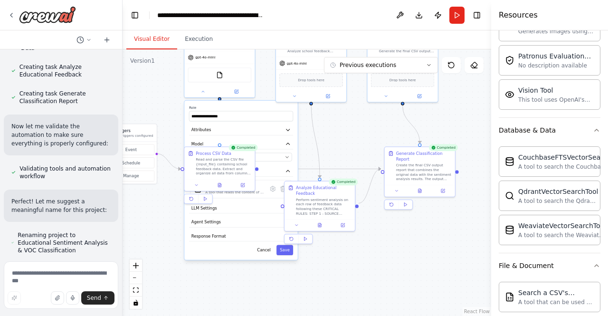
click at [336, 133] on div ".deletable-edge-delete-btn { width: 20px; height: 20px; border: 0px solid #ffff…" at bounding box center [306, 182] width 368 height 266
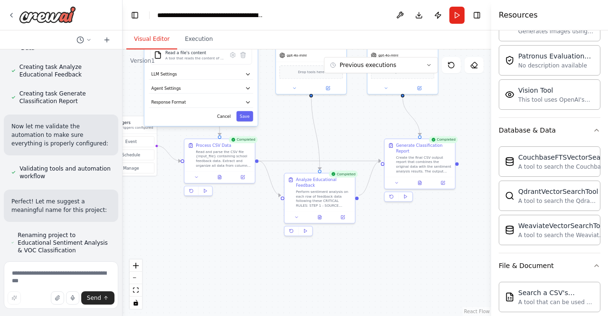
drag, startPoint x: 232, startPoint y: 217, endPoint x: 190, endPoint y: 83, distance: 140.6
click at [190, 83] on button "Agent Settings" at bounding box center [201, 88] width 104 height 10
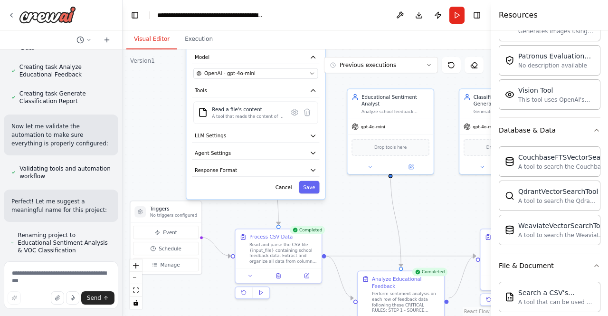
drag, startPoint x: 360, startPoint y: 113, endPoint x: 447, endPoint y: 226, distance: 142.5
click at [447, 226] on div ".deletable-edge-delete-btn { width: 20px; height: 20px; border: 0px solid #ffff…" at bounding box center [306, 182] width 368 height 266
click at [292, 148] on button "Agent Settings" at bounding box center [255, 153] width 127 height 13
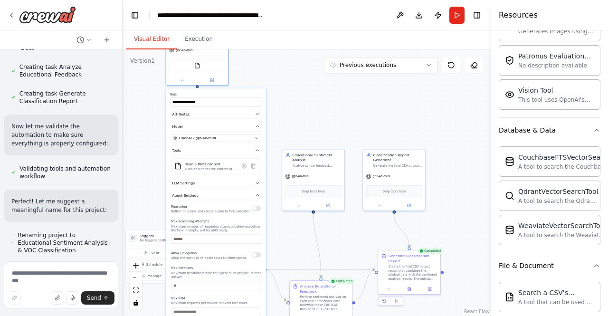
drag, startPoint x: 356, startPoint y: 87, endPoint x: 310, endPoint y: 113, distance: 52.5
click at [310, 113] on div ".deletable-edge-delete-btn { width: 20px; height: 20px; border: 0px solid #ffff…" at bounding box center [306, 182] width 368 height 266
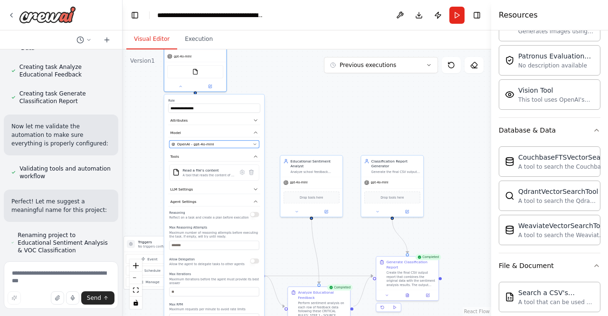
click at [217, 144] on div "OpenAI - gpt-4o-mini" at bounding box center [210, 143] width 79 height 5
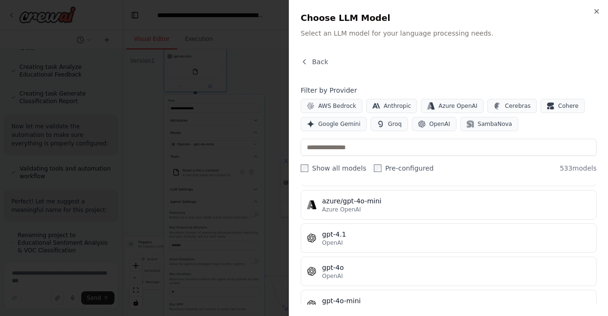
scroll to position [124, 0]
click at [340, 121] on span "Google Gemini" at bounding box center [339, 124] width 42 height 8
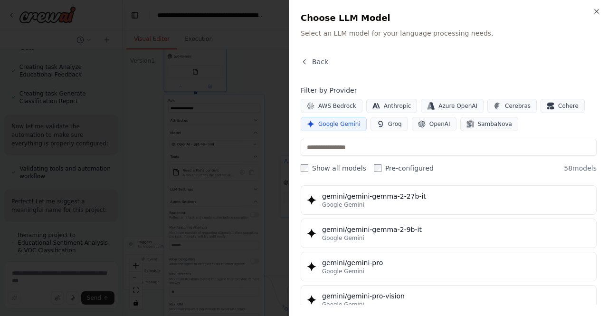
scroll to position [1457, 0]
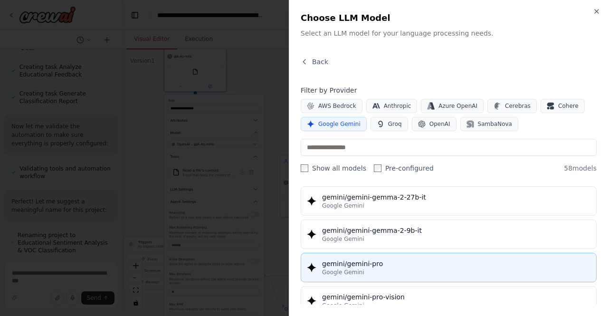
click at [432, 268] on div "Google Gemini" at bounding box center [456, 272] width 268 height 8
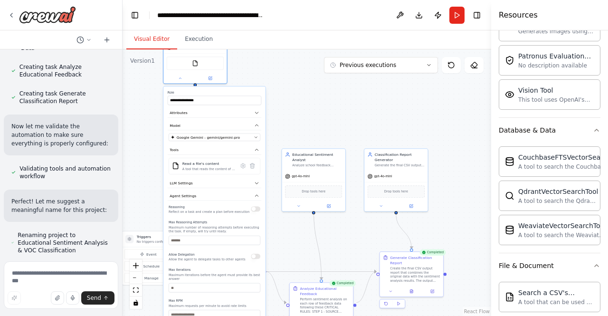
click at [335, 121] on div ".deletable-edge-delete-btn { width: 20px; height: 20px; border: 0px solid #ffff…" at bounding box center [306, 182] width 368 height 266
click at [300, 256] on div ".deletable-edge-delete-btn { width: 20px; height: 20px; border: 0px solid #ffff…" at bounding box center [306, 182] width 368 height 266
click at [219, 300] on icon at bounding box center [218, 298] width 4 height 4
click at [305, 251] on div ".deletable-edge-delete-btn { width: 20px; height: 20px; border: 0px solid #ffff…" at bounding box center [306, 182] width 368 height 266
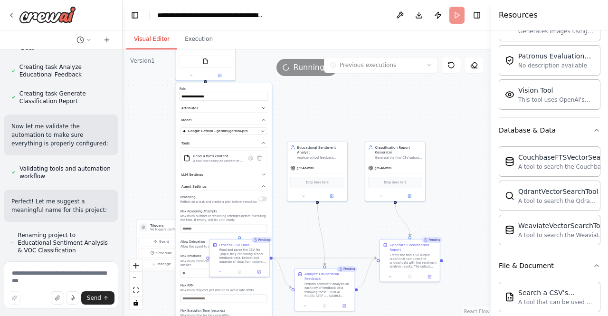
click at [296, 243] on div ".deletable-edge-delete-btn { width: 20px; height: 20px; border: 0px solid #ffff…" at bounding box center [306, 182] width 368 height 266
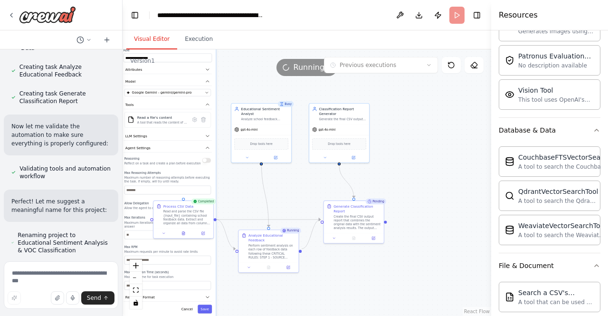
drag, startPoint x: 353, startPoint y: 237, endPoint x: 297, endPoint y: 198, distance: 67.9
click at [297, 198] on div ".deletable-edge-delete-btn { width: 20px; height: 20px; border: 0px solid #ffff…" at bounding box center [306, 182] width 368 height 266
click at [393, 143] on div ".deletable-edge-delete-btn { width: 20px; height: 20px; border: 0px solid #ffff…" at bounding box center [306, 182] width 368 height 266
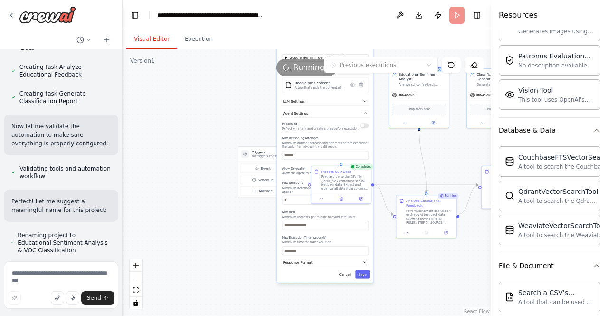
drag, startPoint x: 393, startPoint y: 143, endPoint x: 551, endPoint y: 109, distance: 161.8
click at [551, 109] on div "Prompt Persona Você é um especialista em Análise de Sentimentos e Voice of Cust…" at bounding box center [304, 158] width 608 height 316
click at [398, 146] on div ".deletable-edge-delete-btn { width: 20px; height: 20px; border: 0px solid #ffff…" at bounding box center [306, 182] width 368 height 266
click at [352, 269] on button "Cancel" at bounding box center [346, 271] width 17 height 9
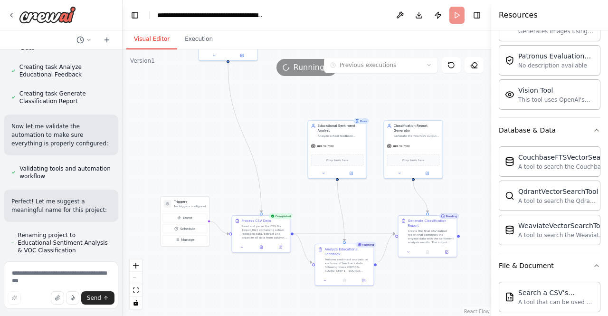
drag, startPoint x: 377, startPoint y: 277, endPoint x: 295, endPoint y: 327, distance: 95.7
click at [295, 315] on html "Prompt Persona Você é um especialista em Análise de Sentimentos e Voice of Cust…" at bounding box center [304, 158] width 608 height 316
drag, startPoint x: 345, startPoint y: 222, endPoint x: 269, endPoint y: 153, distance: 101.8
click at [269, 153] on div ".deletable-edge-delete-btn { width: 20px; height: 20px; border: 0px solid #ffff…" at bounding box center [306, 182] width 368 height 266
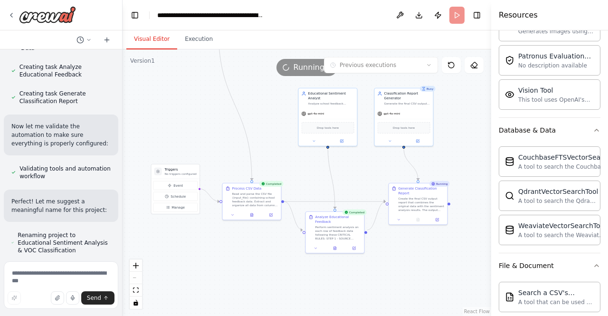
drag, startPoint x: 301, startPoint y: 154, endPoint x: 371, endPoint y: 101, distance: 88.4
click at [371, 101] on div ".deletable-edge-delete-btn { width: 20px; height: 20px; border: 0px solid #ffff…" at bounding box center [306, 182] width 368 height 266
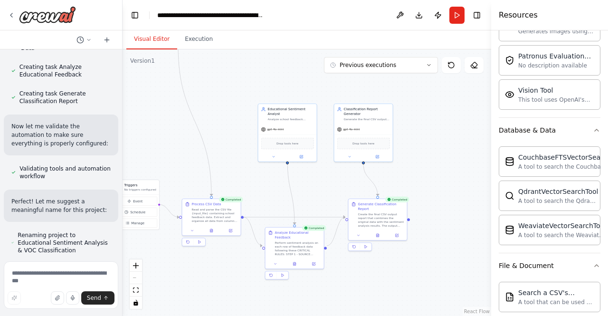
drag, startPoint x: 366, startPoint y: 150, endPoint x: 246, endPoint y: 188, distance: 125.7
click at [246, 188] on div ".deletable-edge-delete-btn { width: 20px; height: 20px; border: 0px solid #ffff…" at bounding box center [306, 182] width 368 height 266
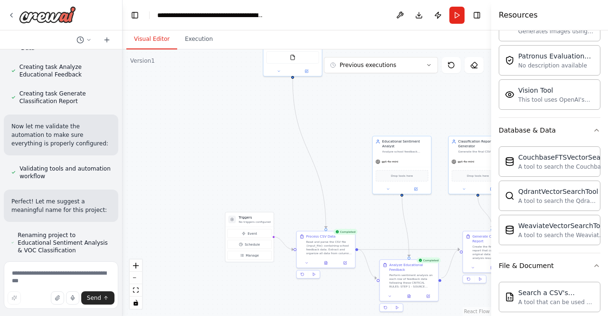
drag, startPoint x: 243, startPoint y: 125, endPoint x: 337, endPoint y: 165, distance: 102.1
click at [337, 165] on div ".deletable-edge-delete-btn { width: 20px; height: 20px; border: 0px solid #ffff…" at bounding box center [306, 182] width 368 height 266
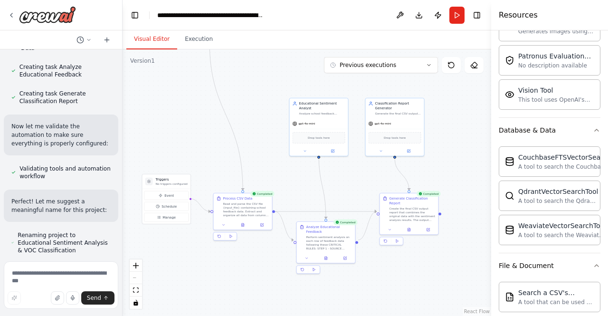
drag, startPoint x: 337, startPoint y: 165, endPoint x: 274, endPoint y: 119, distance: 77.5
click at [274, 119] on div ".deletable-edge-delete-btn { width: 20px; height: 20px; border: 0px solid #ffff…" at bounding box center [306, 182] width 368 height 266
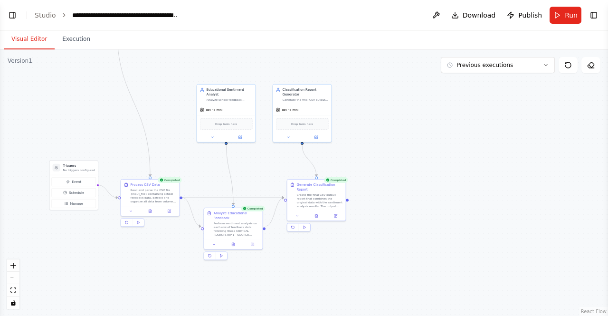
drag, startPoint x: 89, startPoint y: 122, endPoint x: 119, endPoint y: 108, distance: 32.5
click at [119, 108] on div ".deletable-edge-delete-btn { width: 20px; height: 20px; border: 0px solid #ffff…" at bounding box center [304, 182] width 608 height 266
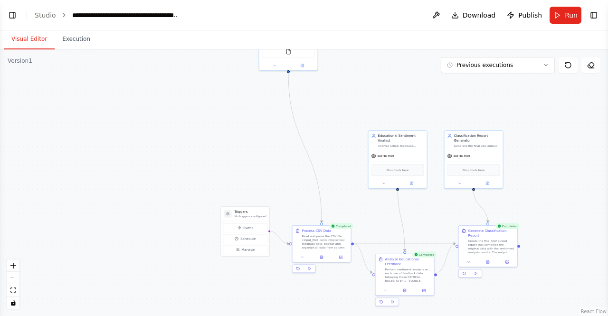
drag, startPoint x: 106, startPoint y: 154, endPoint x: 277, endPoint y: 200, distance: 177.0
click at [277, 200] on div ".deletable-edge-delete-btn { width: 20px; height: 20px; border: 0px solid #ffff…" at bounding box center [304, 182] width 608 height 266
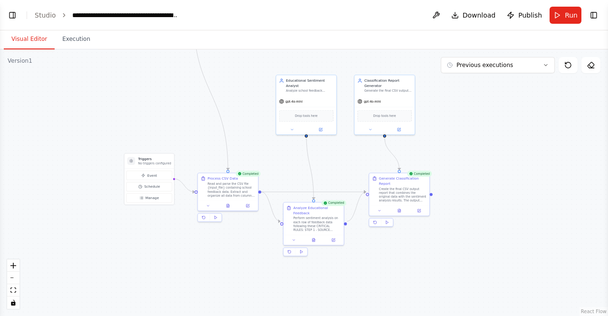
drag, startPoint x: 240, startPoint y: 161, endPoint x: 144, endPoint y: 107, distance: 110.3
click at [144, 107] on div ".deletable-edge-delete-btn { width: 20px; height: 20px; border: 0px solid #ffff…" at bounding box center [304, 182] width 608 height 266
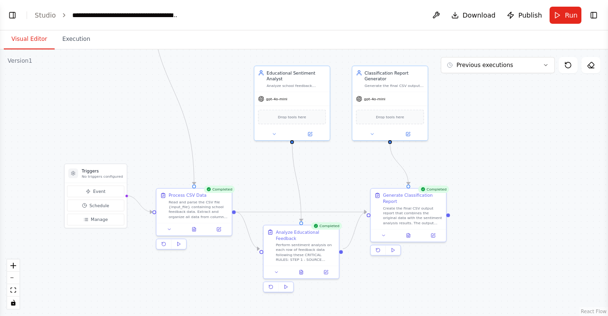
drag, startPoint x: 178, startPoint y: 152, endPoint x: 141, endPoint y: 160, distance: 36.9
click at [141, 160] on div ".deletable-edge-delete-btn { width: 20px; height: 20px; border: 0px solid #ffff…" at bounding box center [304, 182] width 608 height 266
drag, startPoint x: 111, startPoint y: 178, endPoint x: 106, endPoint y: 168, distance: 11.7
click at [106, 168] on div "Triggers No triggers configured" at bounding box center [89, 161] width 62 height 19
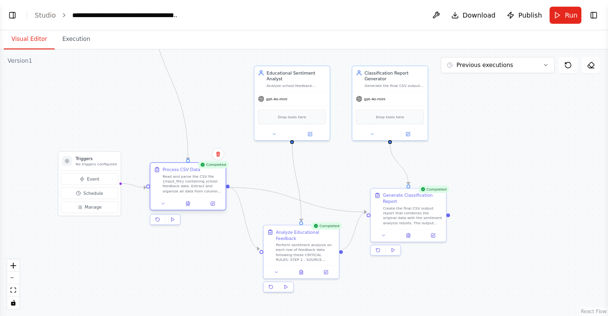
drag, startPoint x: 178, startPoint y: 197, endPoint x: 165, endPoint y: 169, distance: 30.2
click at [165, 169] on div "Process CSV Data Read and parse the CSV file {input_file} containing school fee…" at bounding box center [191, 180] width 59 height 27
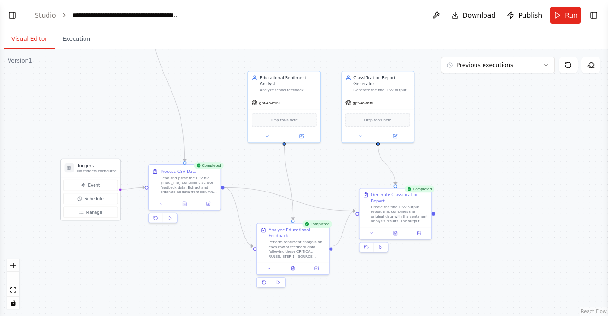
drag, startPoint x: 105, startPoint y: 164, endPoint x: 105, endPoint y: 169, distance: 4.8
click at [105, 169] on p "No triggers configured" at bounding box center [96, 171] width 39 height 5
drag, startPoint x: 285, startPoint y: 243, endPoint x: 269, endPoint y: 241, distance: 16.2
click at [269, 241] on div "Perform sentiment analysis on each row of feedback data following these CRITICA…" at bounding box center [282, 248] width 57 height 19
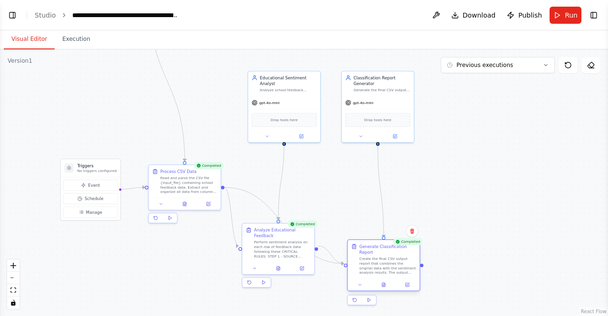
drag, startPoint x: 362, startPoint y: 195, endPoint x: 353, endPoint y: 254, distance: 59.6
click at [353, 254] on div "Generate Classification Report Create the final CSV output report that combines…" at bounding box center [383, 259] width 65 height 32
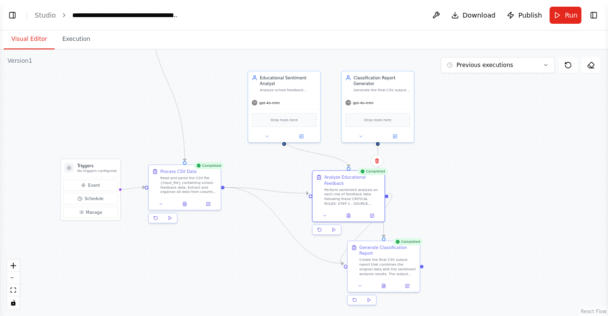
drag, startPoint x: 271, startPoint y: 235, endPoint x: 346, endPoint y: 169, distance: 99.9
click at [346, 169] on div ".deletable-edge-delete-btn { width: 20px; height: 20px; border: 0px solid #ffff…" at bounding box center [304, 182] width 608 height 266
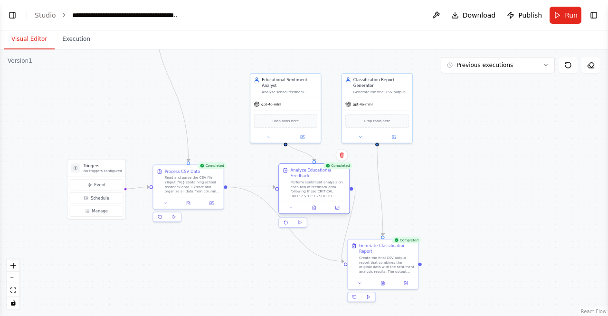
drag, startPoint x: 347, startPoint y: 178, endPoint x: 312, endPoint y: 175, distance: 34.9
click at [312, 175] on div "Analyze Educational Feedback Perform sentiment analysis on each row of feedback…" at bounding box center [318, 182] width 56 height 31
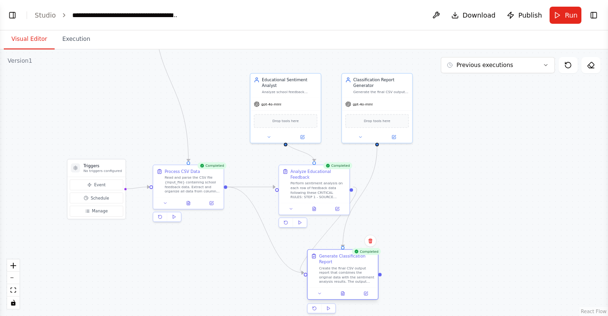
drag, startPoint x: 380, startPoint y: 264, endPoint x: 338, endPoint y: 276, distance: 43.4
click at [338, 276] on div "Create the final CSV output report that combines the original data with the sen…" at bounding box center [347, 274] width 56 height 19
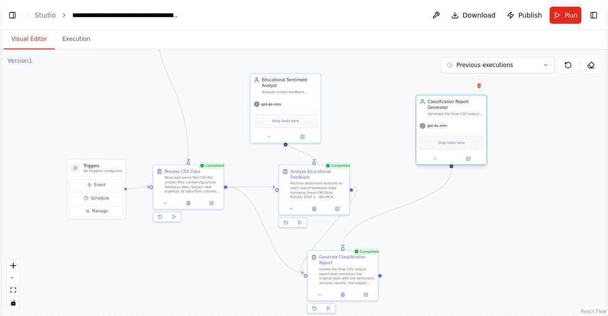
drag, startPoint x: 352, startPoint y: 107, endPoint x: 434, endPoint y: 132, distance: 85.9
click at [434, 132] on div "gpt-4o-mini Drop tools here" at bounding box center [451, 141] width 70 height 45
click at [14, 18] on button "Toggle Left Sidebar" at bounding box center [12, 15] width 13 height 13
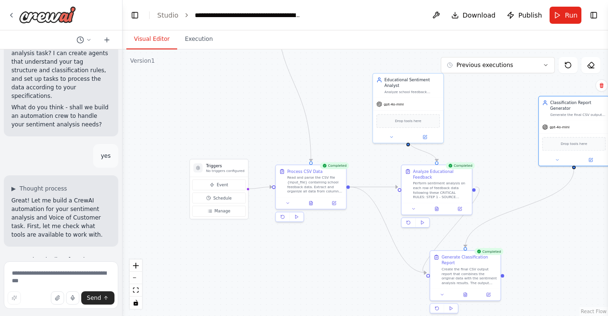
scroll to position [8352, 0]
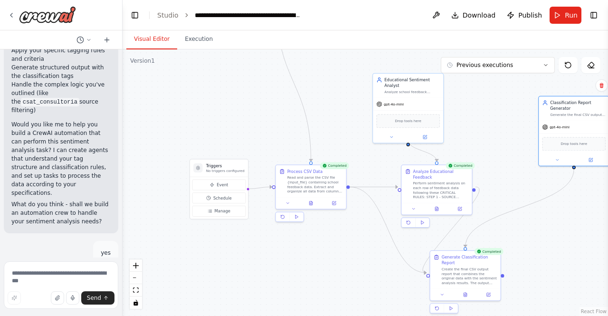
drag, startPoint x: 39, startPoint y: 121, endPoint x: 39, endPoint y: 138, distance: 17.6
click at [39, 138] on div "Prompt Persona Você é um especialista em Análise de Sentimentos e Voice of Cust…" at bounding box center [61, 153] width 122 height 208
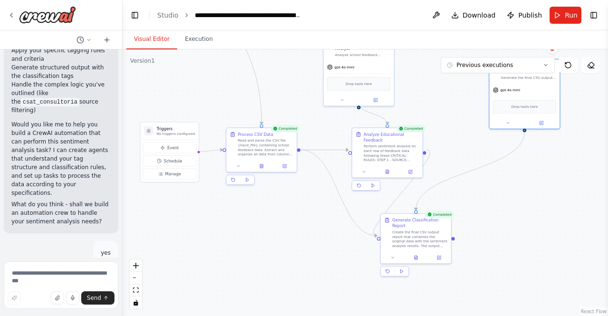
drag, startPoint x: 319, startPoint y: 132, endPoint x: 269, endPoint y: 96, distance: 60.9
click at [269, 96] on div ".deletable-edge-delete-btn { width: 20px; height: 20px; border: 0px solid #ffff…" at bounding box center [364, 182] width 485 height 266
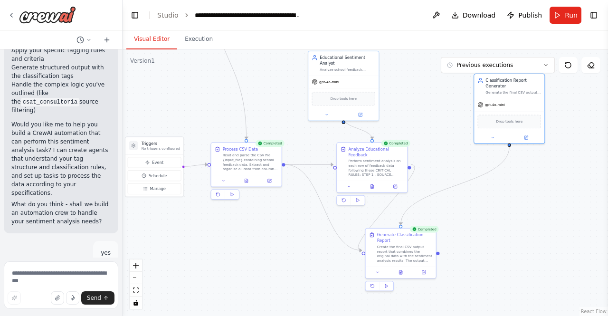
drag, startPoint x: 343, startPoint y: 121, endPoint x: 328, endPoint y: 134, distance: 20.5
click at [328, 134] on div ".deletable-edge-delete-btn { width: 20px; height: 20px; border: 0px solid #ffff…" at bounding box center [364, 182] width 485 height 266
